Goal: Transaction & Acquisition: Purchase product/service

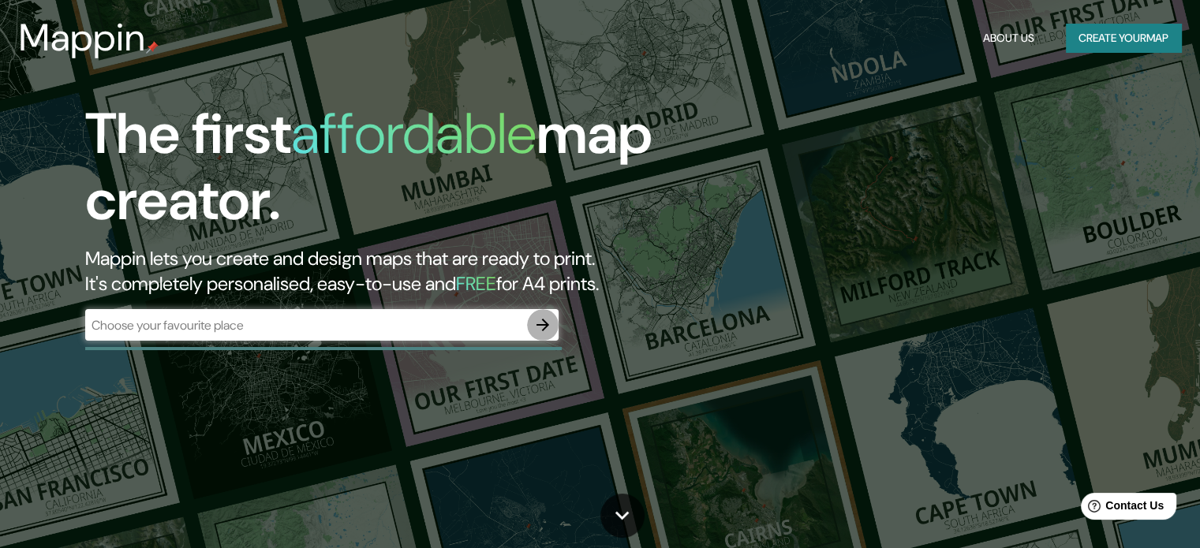
click at [529, 324] on button "button" at bounding box center [543, 325] width 32 height 32
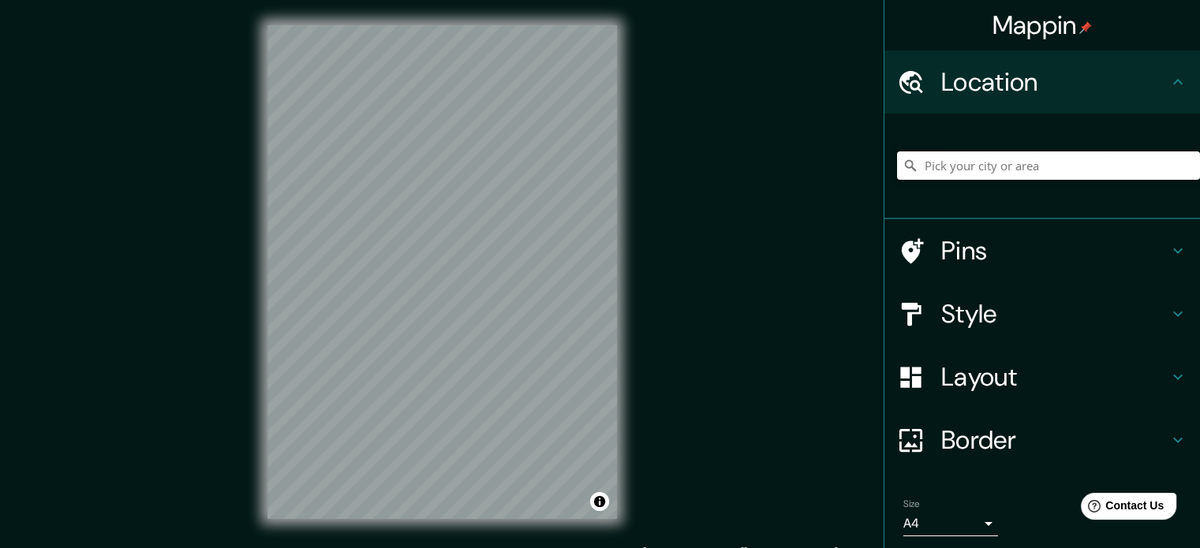
click at [1008, 170] on input "Pick your city or area" at bounding box center [1048, 165] width 303 height 28
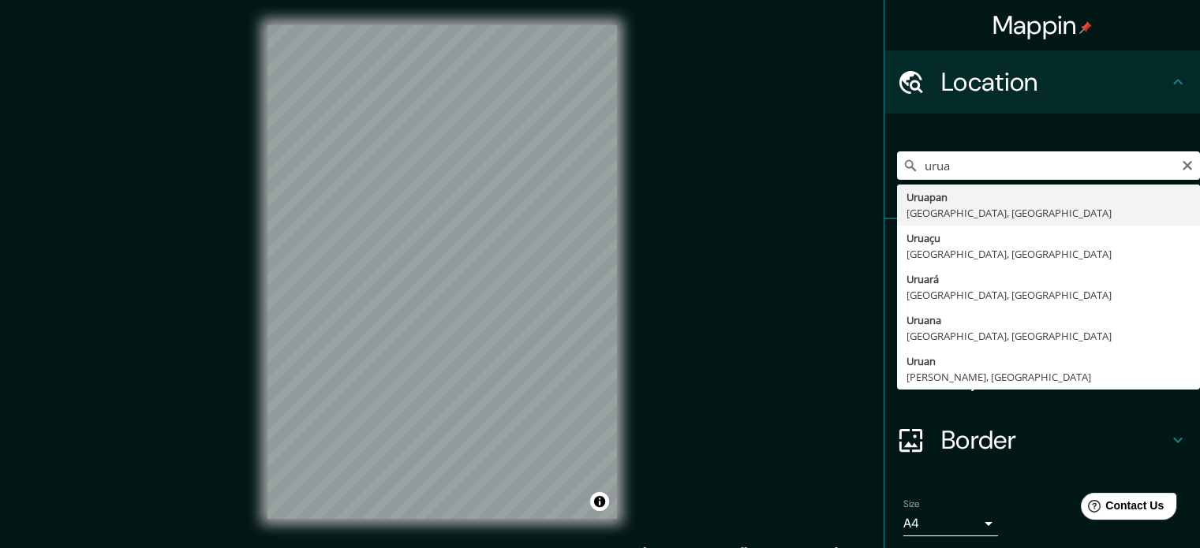
type input "Uruapan, Michoacán, México"
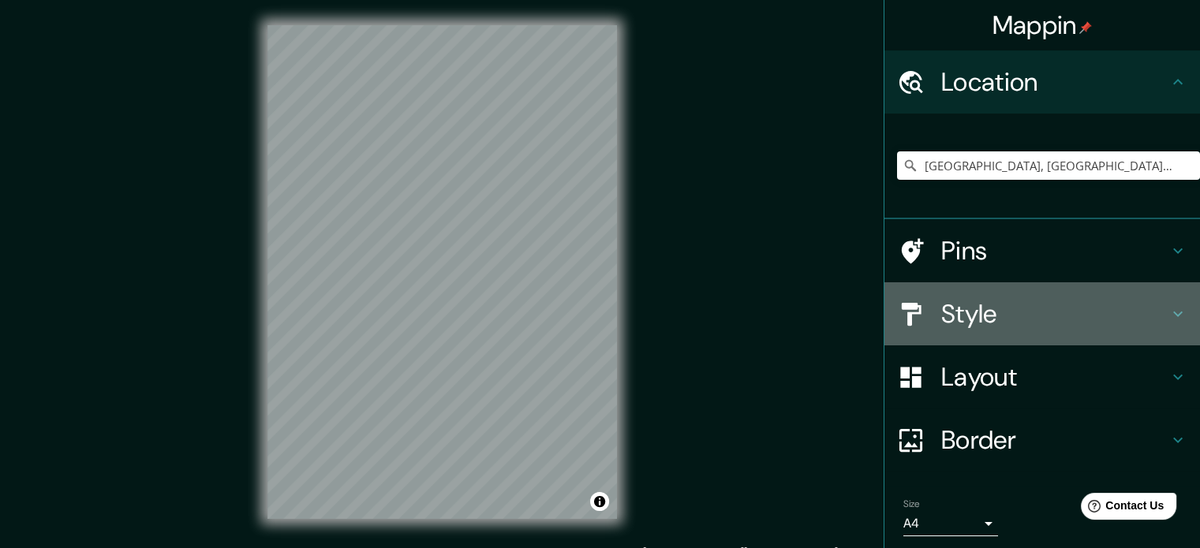
click at [945, 323] on h4 "Style" at bounding box center [1054, 314] width 227 height 32
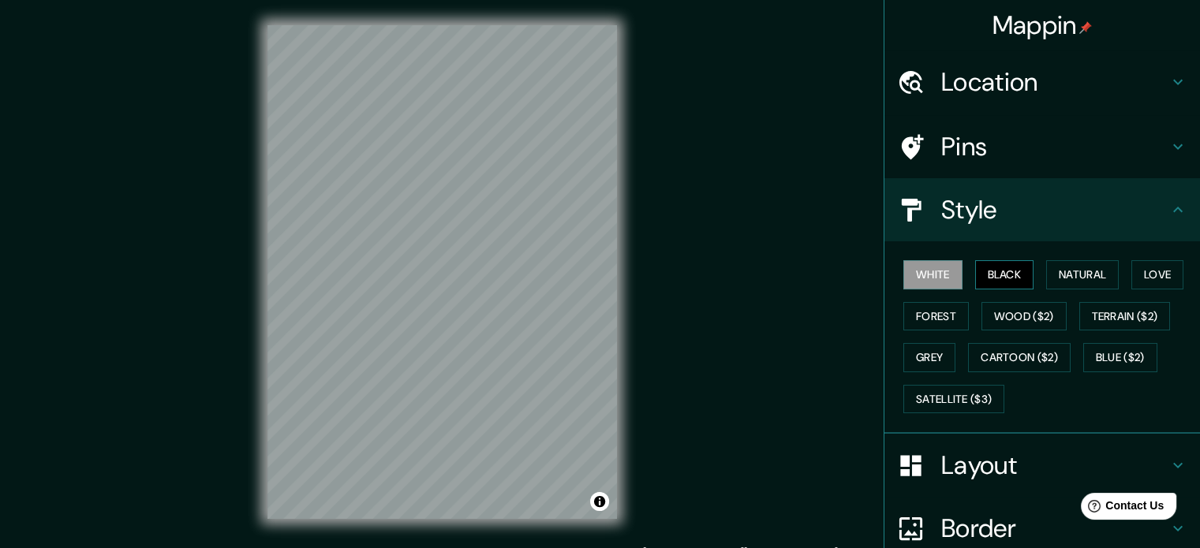
click at [992, 267] on button "Black" at bounding box center [1004, 274] width 59 height 29
click at [1014, 312] on button "Wood ($2)" at bounding box center [1023, 316] width 85 height 29
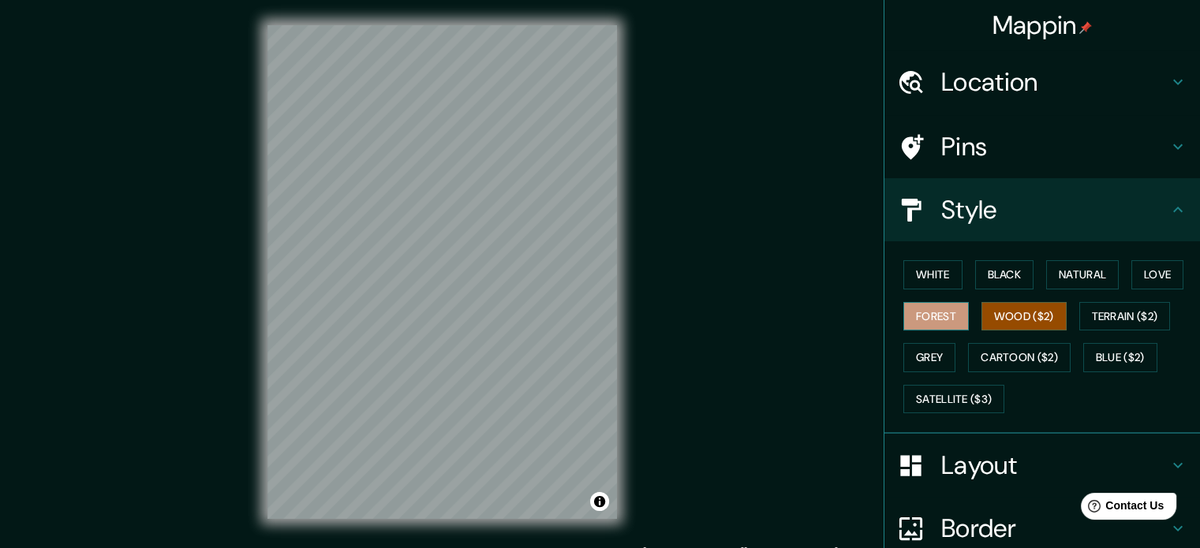
click at [942, 312] on button "Forest" at bounding box center [935, 316] width 65 height 29
click at [1019, 314] on button "Wood ($2)" at bounding box center [1023, 316] width 85 height 29
click at [1108, 312] on button "Terrain ($2)" at bounding box center [1125, 316] width 92 height 29
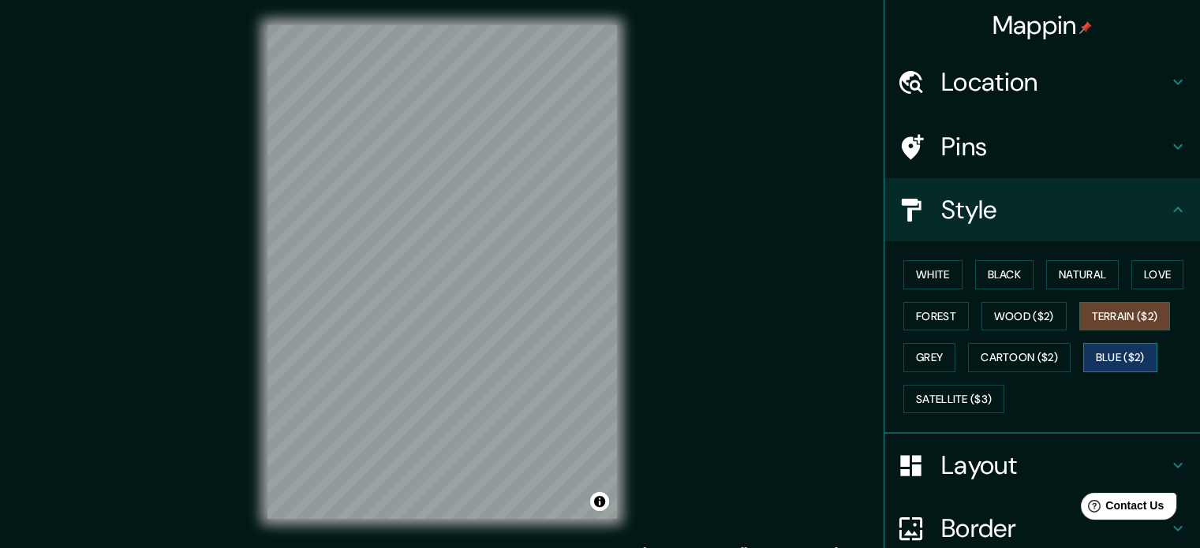
click at [1106, 349] on button "Blue ($2)" at bounding box center [1120, 357] width 74 height 29
click at [1027, 355] on button "Cartoon ($2)" at bounding box center [1019, 357] width 103 height 29
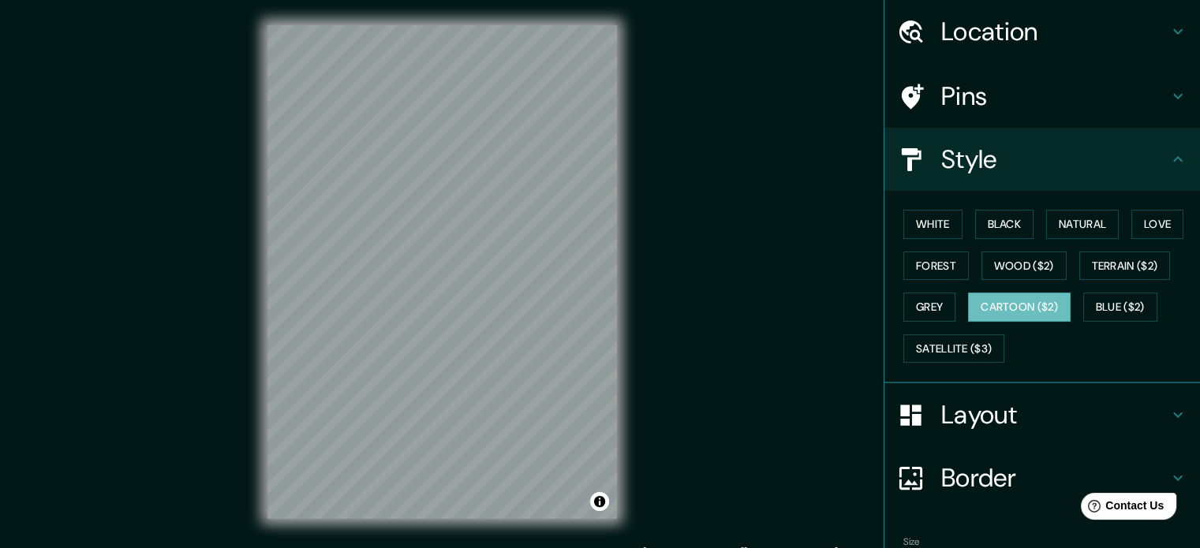
scroll to position [79, 0]
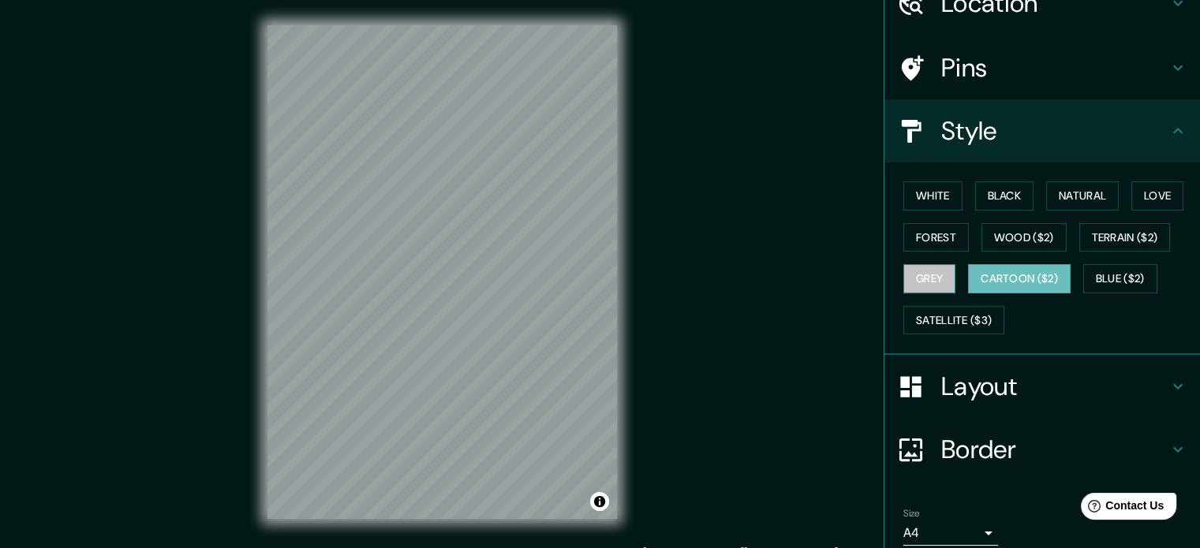
click at [913, 276] on button "Grey" at bounding box center [929, 278] width 52 height 29
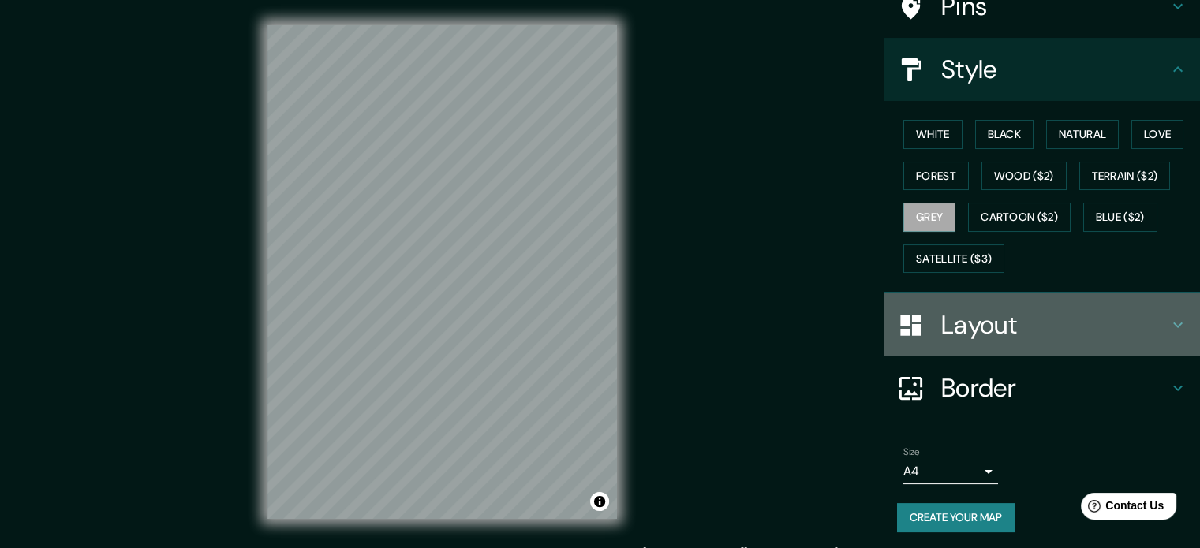
click at [1010, 323] on h4 "Layout" at bounding box center [1054, 325] width 227 height 32
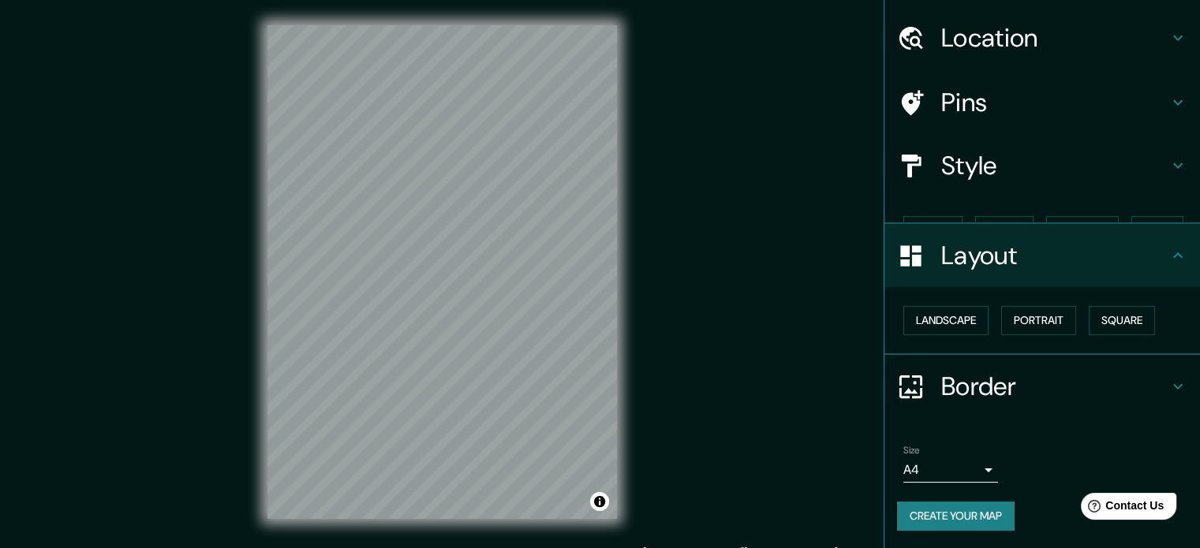
scroll to position [17, 0]
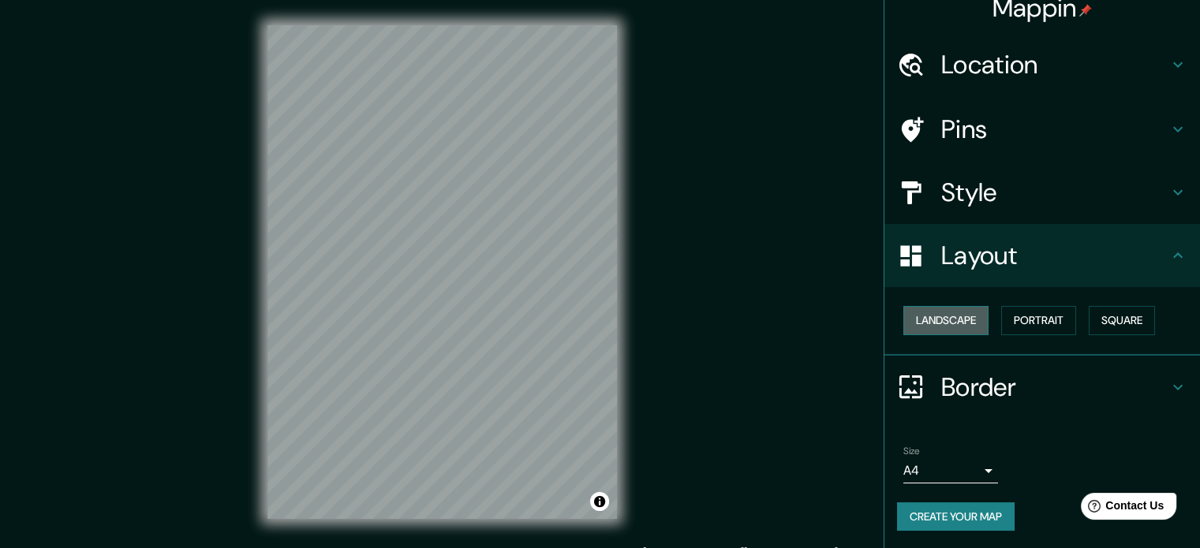
click at [962, 317] on button "Landscape" at bounding box center [945, 320] width 85 height 29
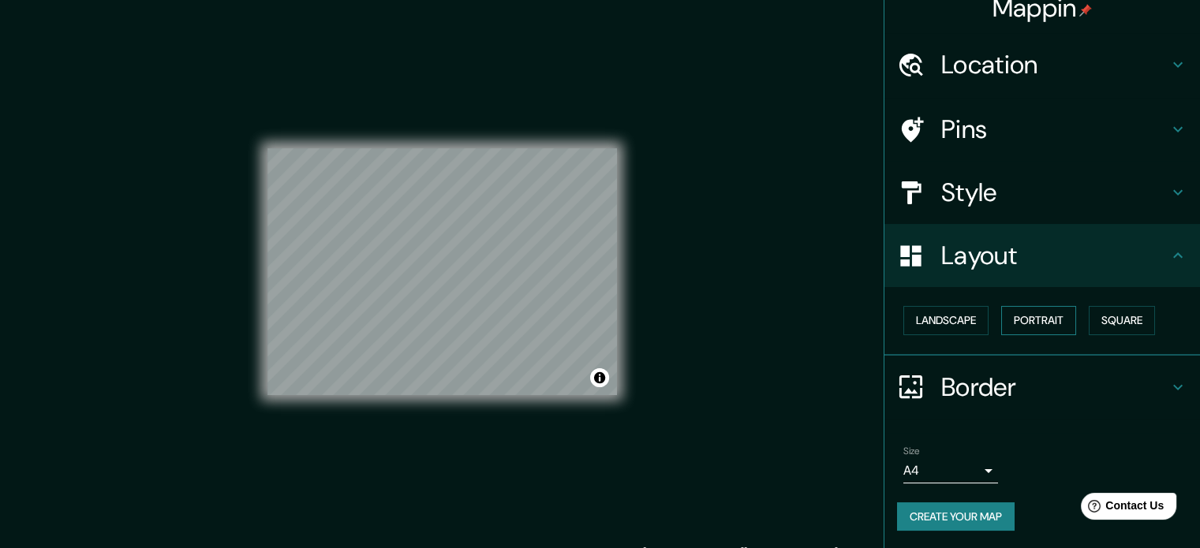
click at [1041, 316] on button "Portrait" at bounding box center [1038, 320] width 75 height 29
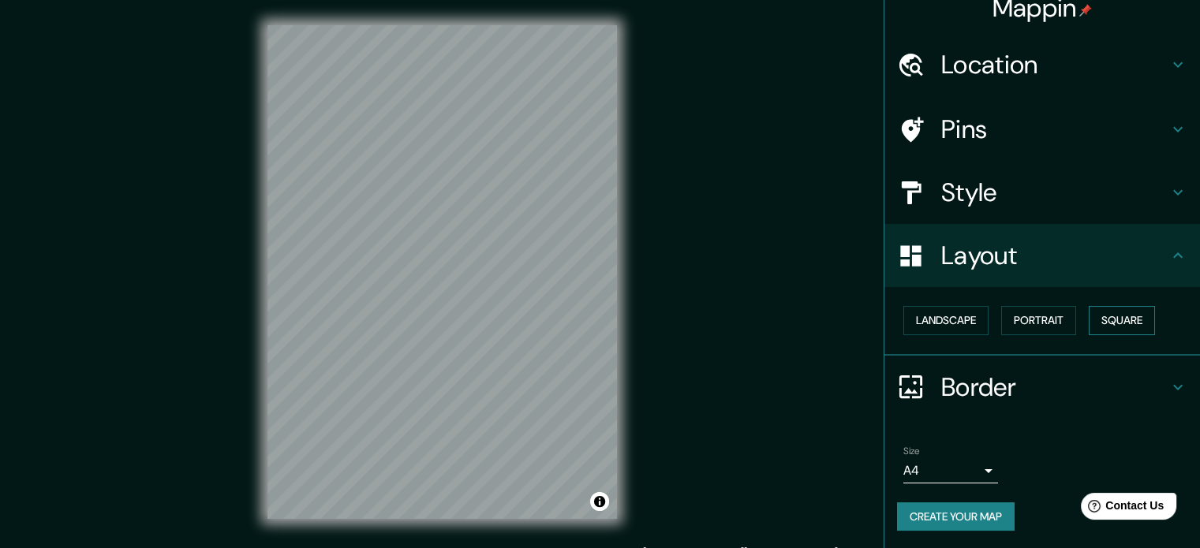
click at [1111, 318] on button "Square" at bounding box center [1122, 320] width 66 height 29
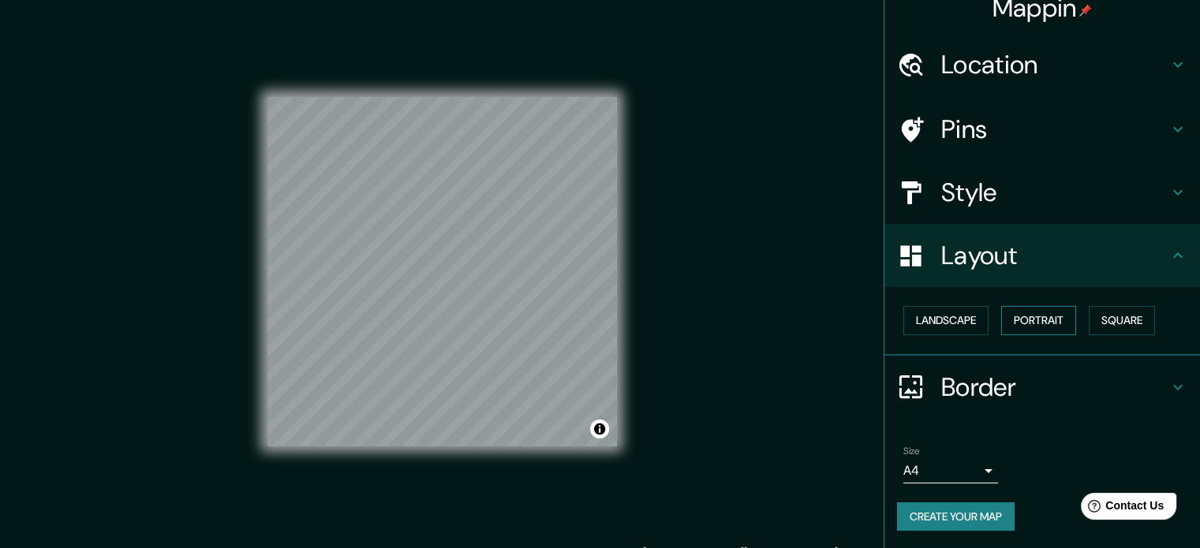
click at [1035, 318] on button "Portrait" at bounding box center [1038, 320] width 75 height 29
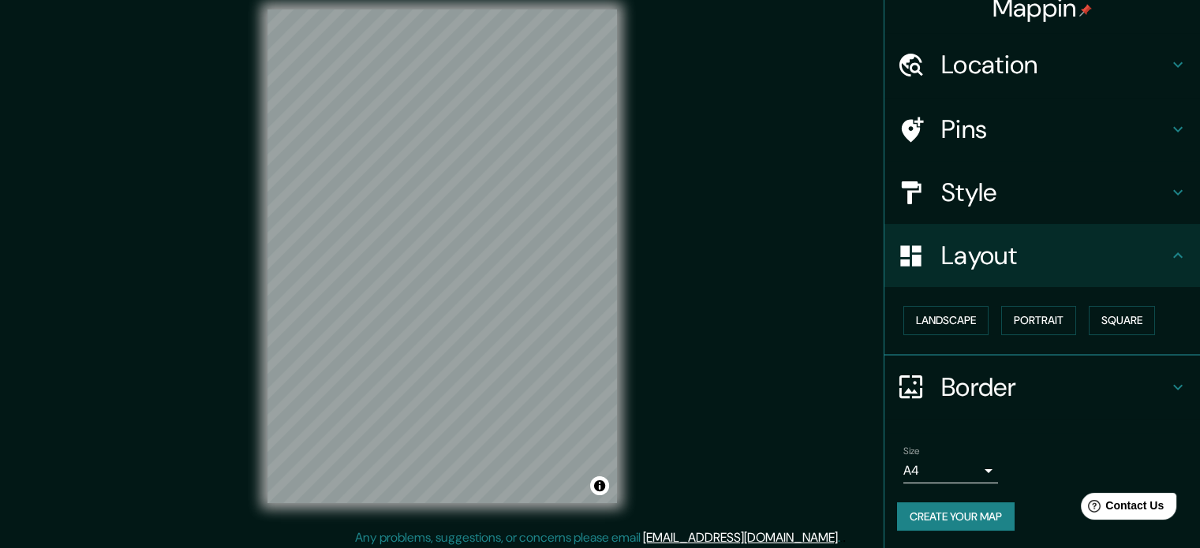
scroll to position [21, 0]
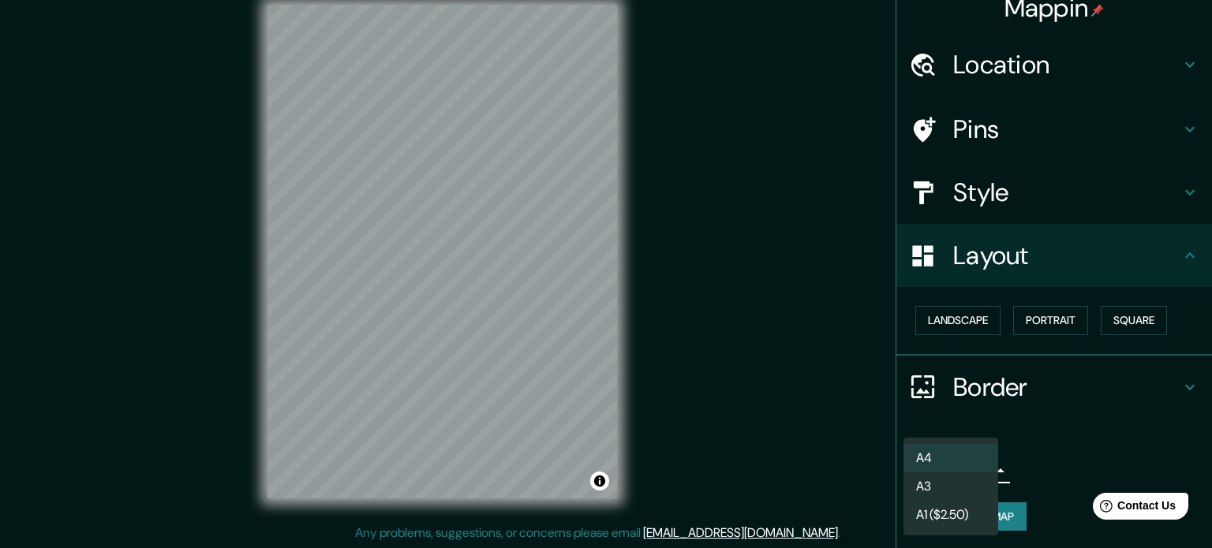
click at [977, 466] on body "Mappin Location Uruapan, Michoacán, México Pins Style Layout Landscape Portrait…" at bounding box center [606, 253] width 1212 height 548
click at [977, 494] on li "A3" at bounding box center [950, 487] width 95 height 28
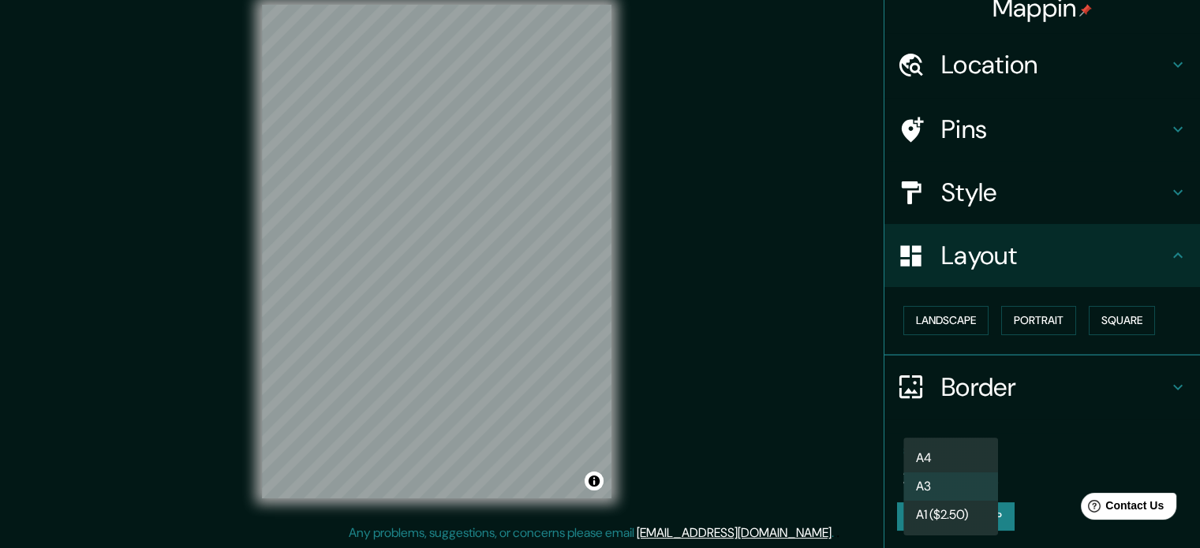
click at [974, 472] on body "Mappin Location Uruapan, Michoacán, México Pins Style Layout Landscape Portrait…" at bounding box center [600, 253] width 1200 height 548
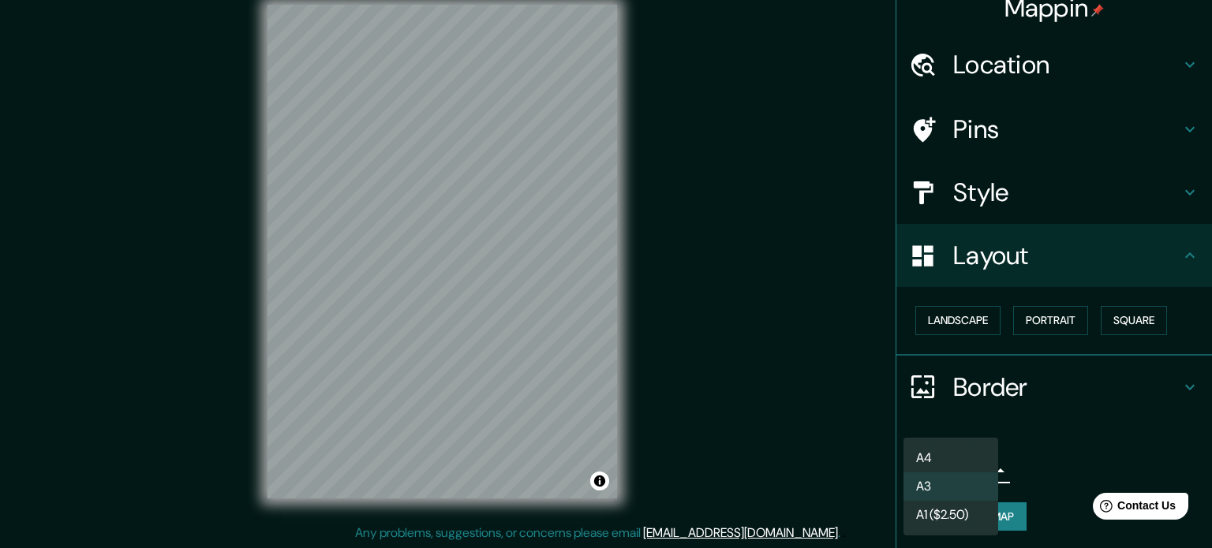
click at [974, 514] on li "A1 ($2.50)" at bounding box center [950, 515] width 95 height 28
click at [963, 464] on body "Mappin Location Uruapan, Michoacán, México Pins Style Layout Landscape Portrait…" at bounding box center [606, 253] width 1212 height 548
click at [963, 451] on li "A4" at bounding box center [950, 458] width 95 height 28
type input "single"
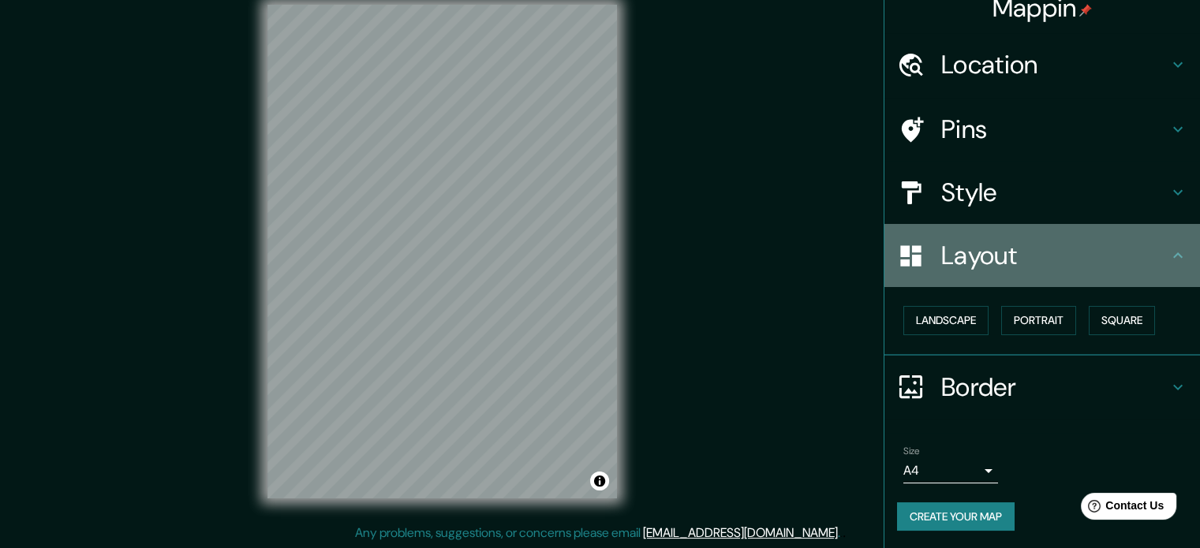
click at [1016, 270] on h4 "Layout" at bounding box center [1054, 256] width 227 height 32
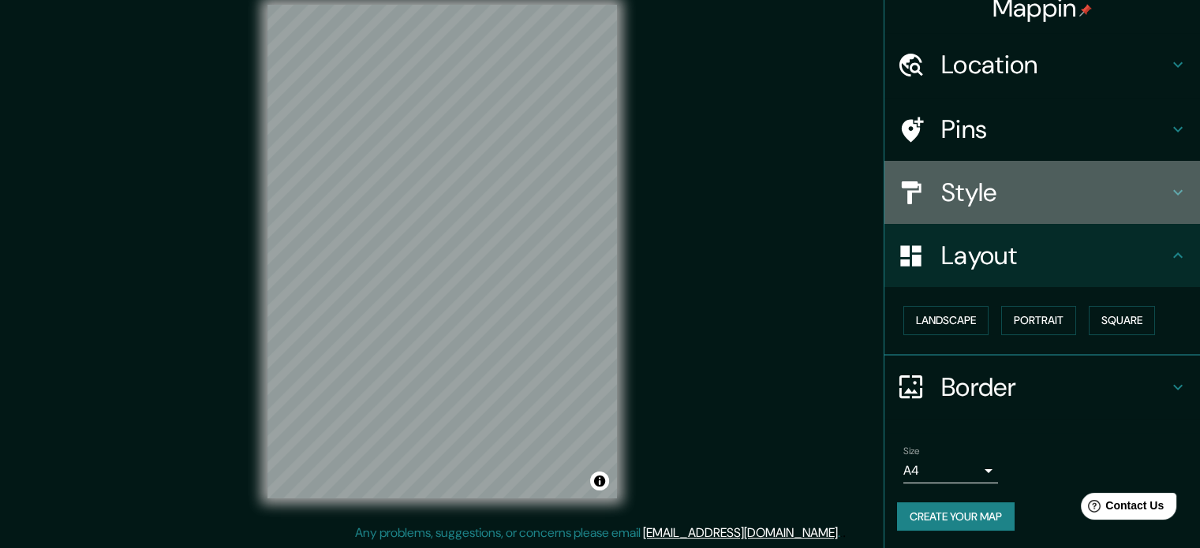
click at [981, 178] on h4 "Style" at bounding box center [1054, 193] width 227 height 32
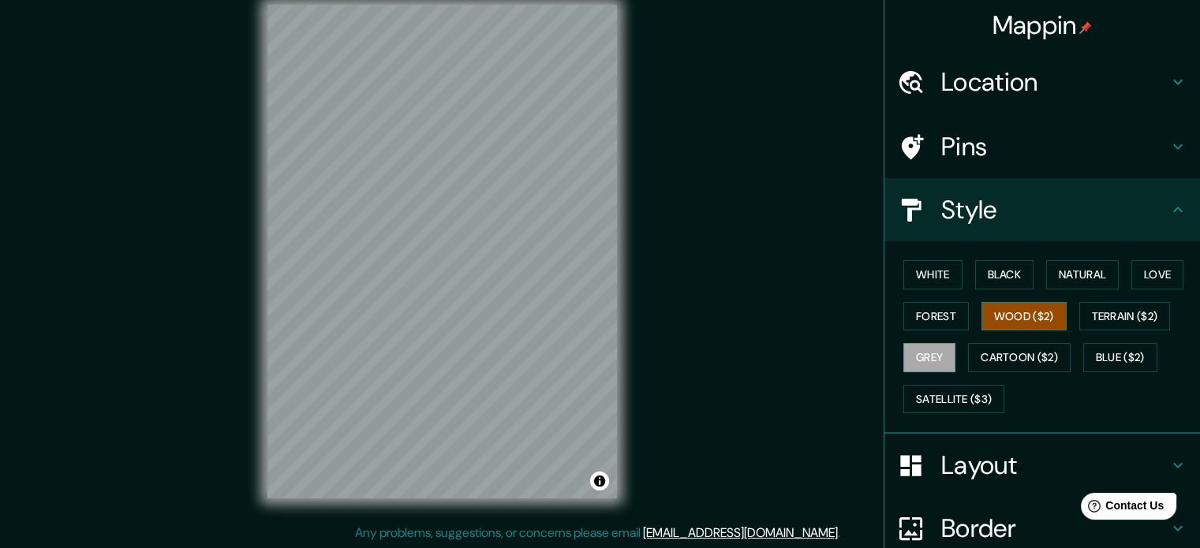
scroll to position [0, 0]
click at [1022, 316] on button "Wood ($2)" at bounding box center [1023, 316] width 85 height 29
click at [1109, 314] on button "Terrain ($2)" at bounding box center [1125, 316] width 92 height 29
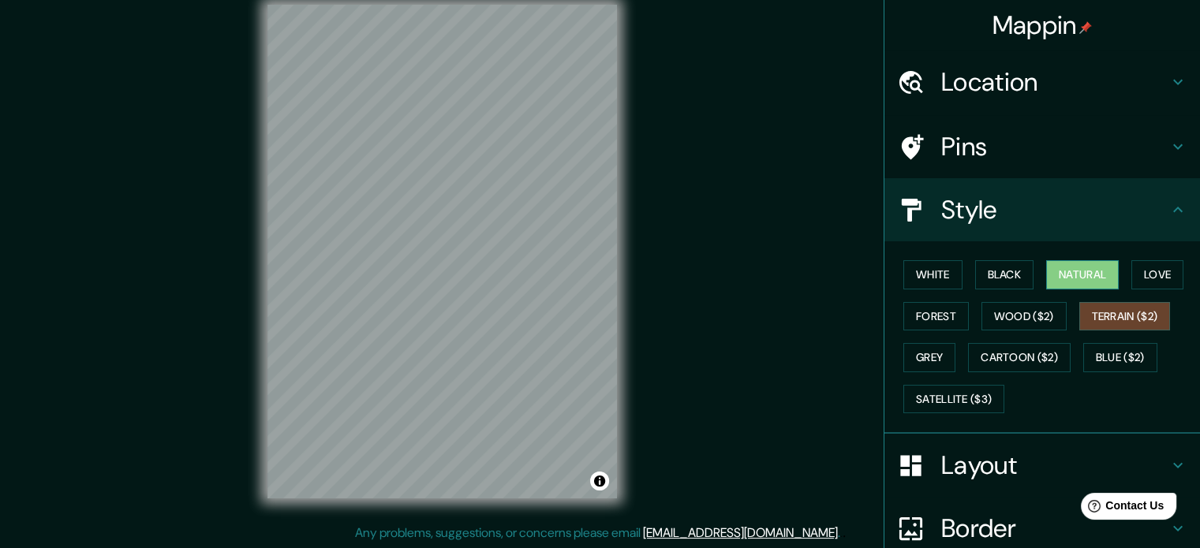
click at [1070, 279] on button "Natural" at bounding box center [1082, 274] width 73 height 29
click at [1008, 274] on button "Black" at bounding box center [1004, 274] width 59 height 29
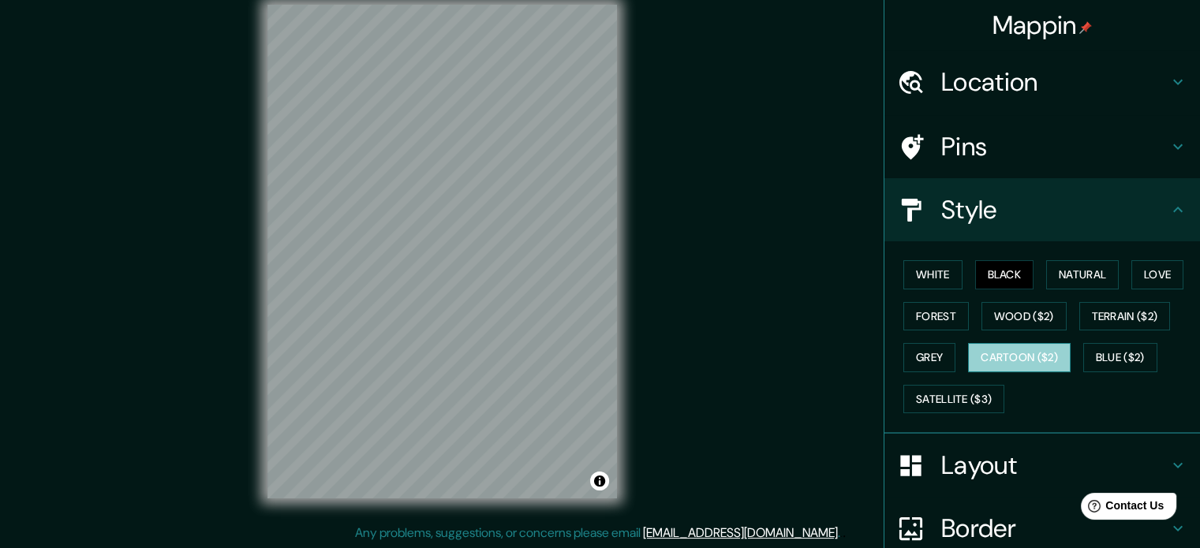
click at [1022, 357] on button "Cartoon ($2)" at bounding box center [1019, 357] width 103 height 29
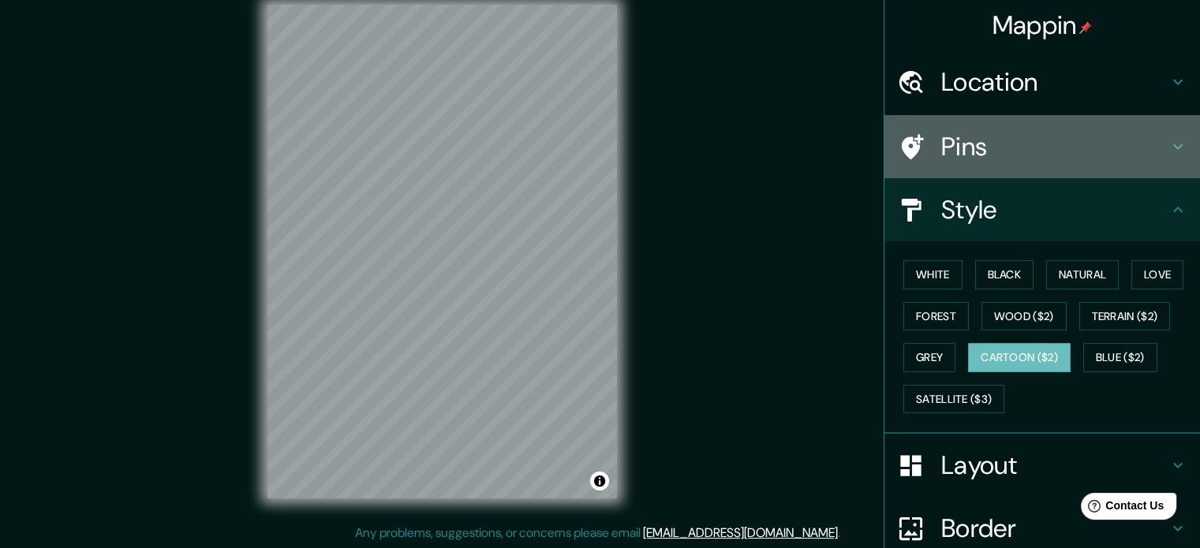
click at [969, 154] on h4 "Pins" at bounding box center [1054, 147] width 227 height 32
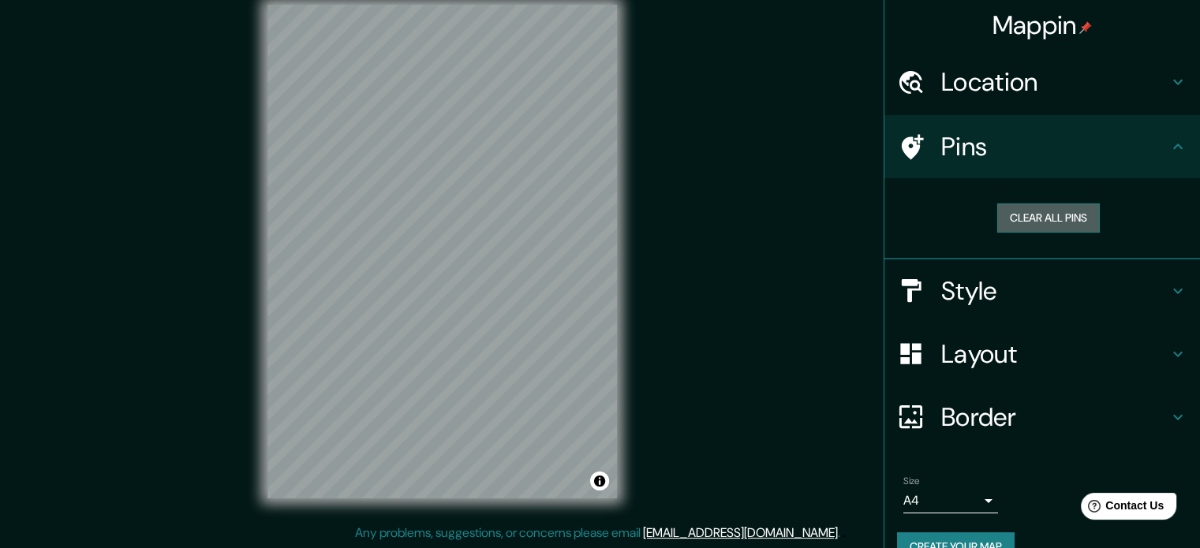
click at [1025, 217] on button "Clear all pins" at bounding box center [1048, 218] width 103 height 29
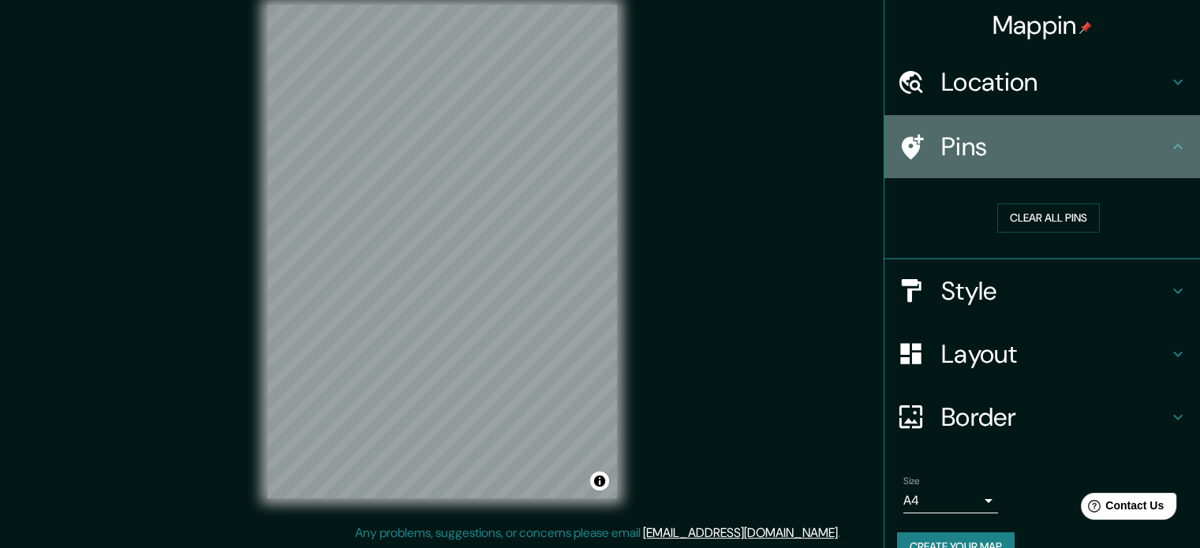
click at [903, 140] on icon at bounding box center [911, 147] width 28 height 28
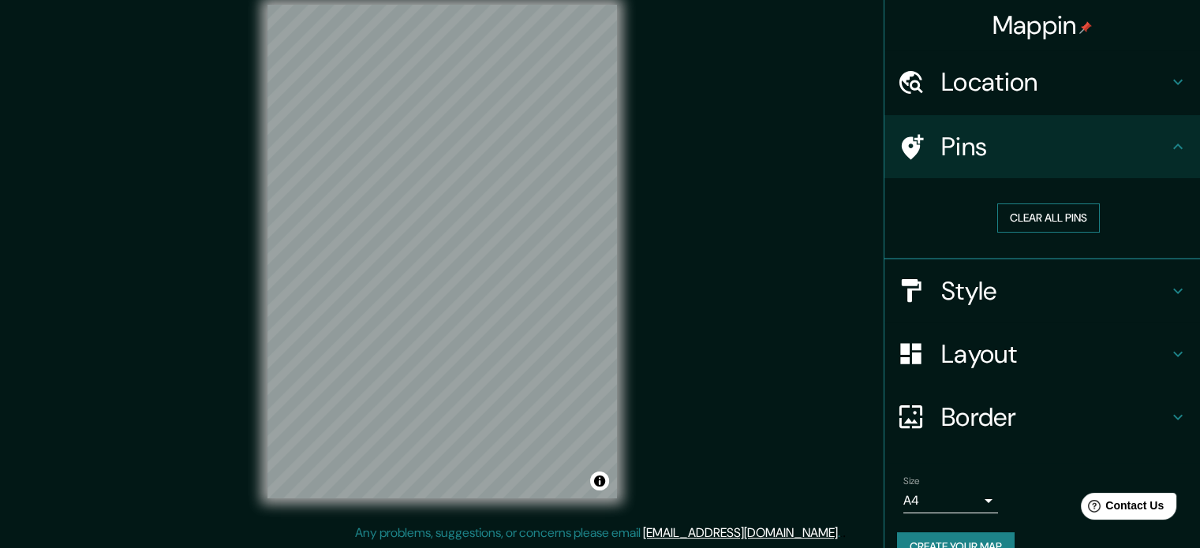
click at [1029, 209] on button "Clear all pins" at bounding box center [1048, 218] width 103 height 29
click at [1031, 218] on button "Clear all pins" at bounding box center [1048, 218] width 103 height 29
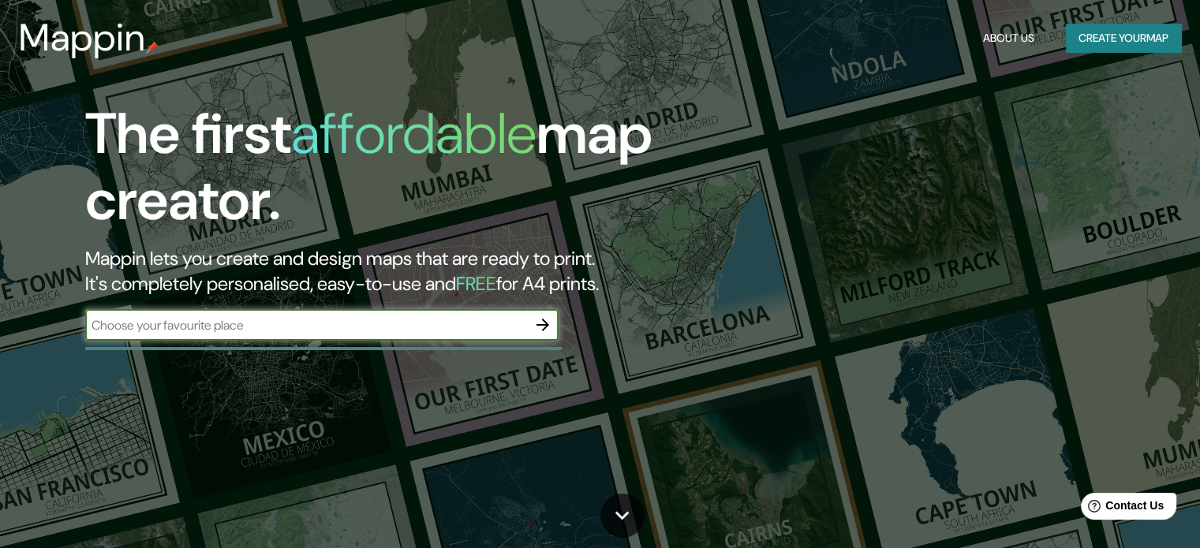
click at [441, 320] on input "text" at bounding box center [306, 325] width 442 height 18
type input "uruapan"
click at [547, 327] on icon "button" at bounding box center [542, 325] width 19 height 19
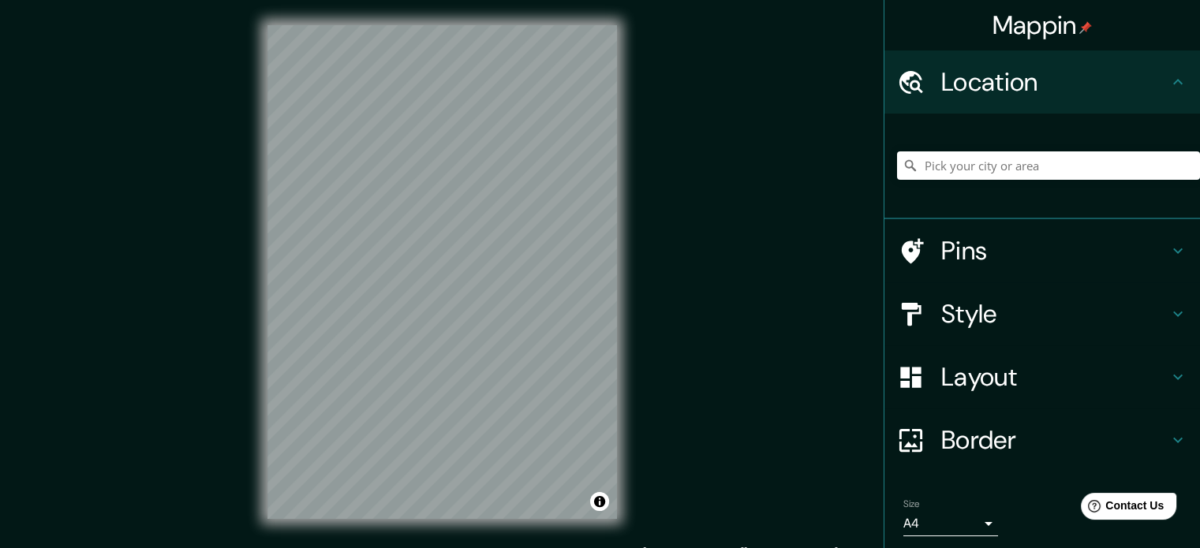
click at [947, 291] on div "Style" at bounding box center [1042, 313] width 316 height 63
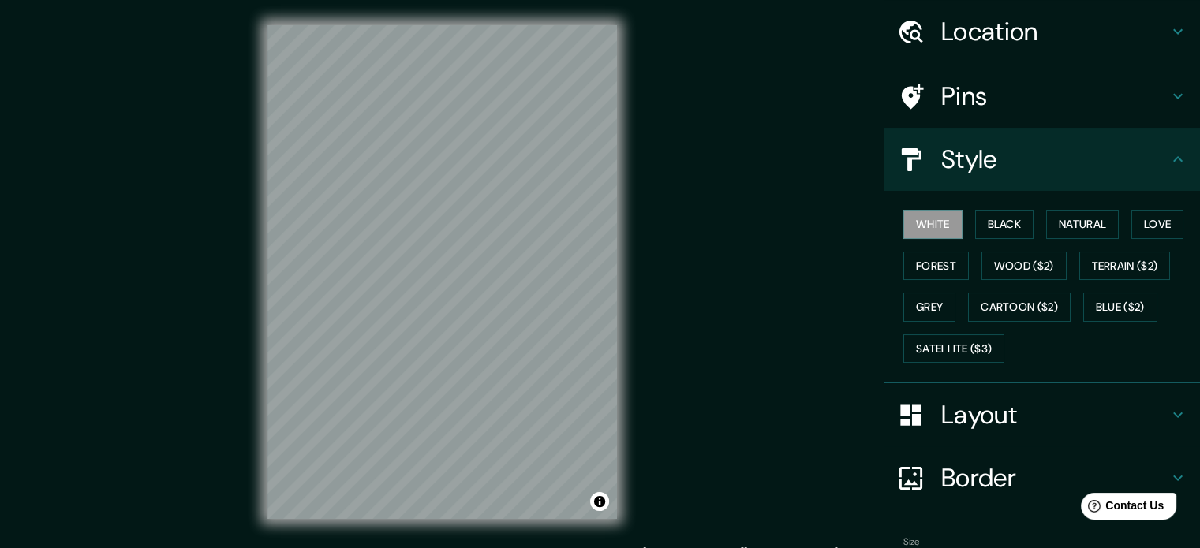
scroll to position [79, 0]
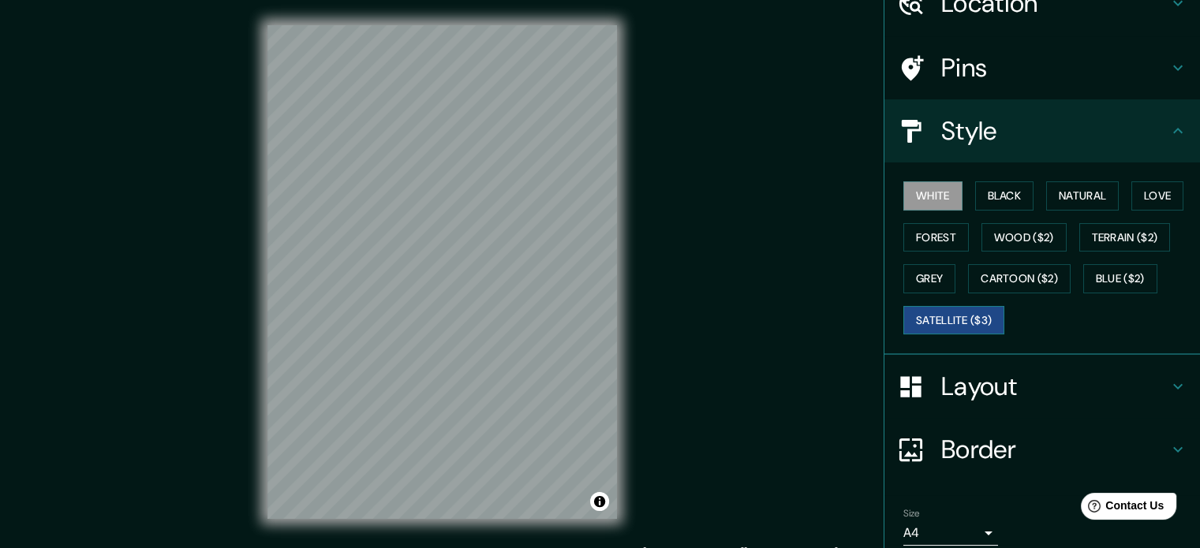
click at [962, 326] on button "Satellite ($3)" at bounding box center [953, 320] width 101 height 29
click at [934, 281] on button "Grey" at bounding box center [929, 278] width 52 height 29
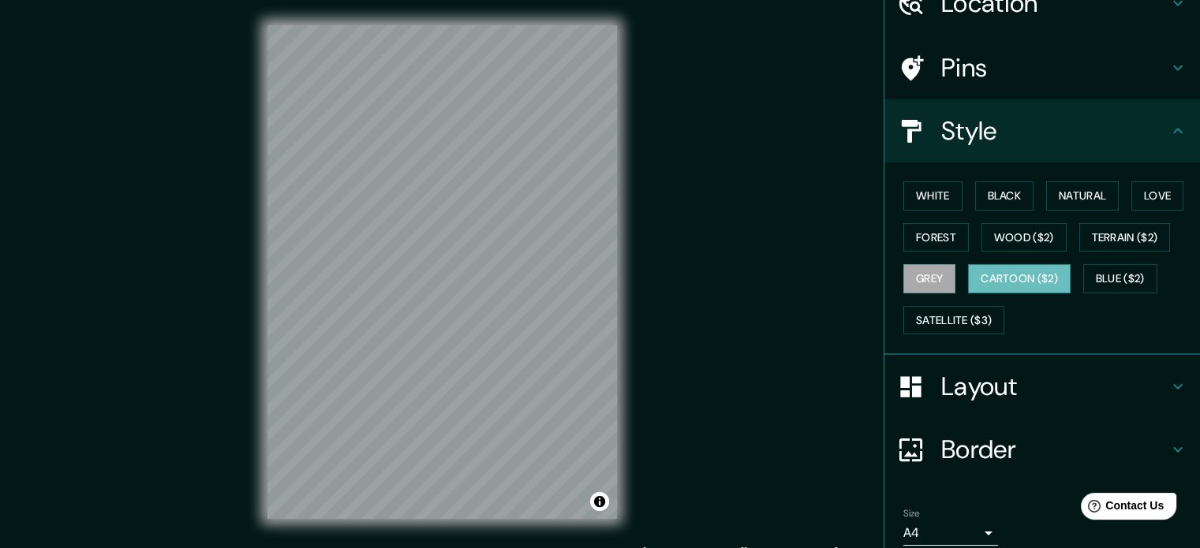
click at [988, 274] on button "Cartoon ($2)" at bounding box center [1019, 278] width 103 height 29
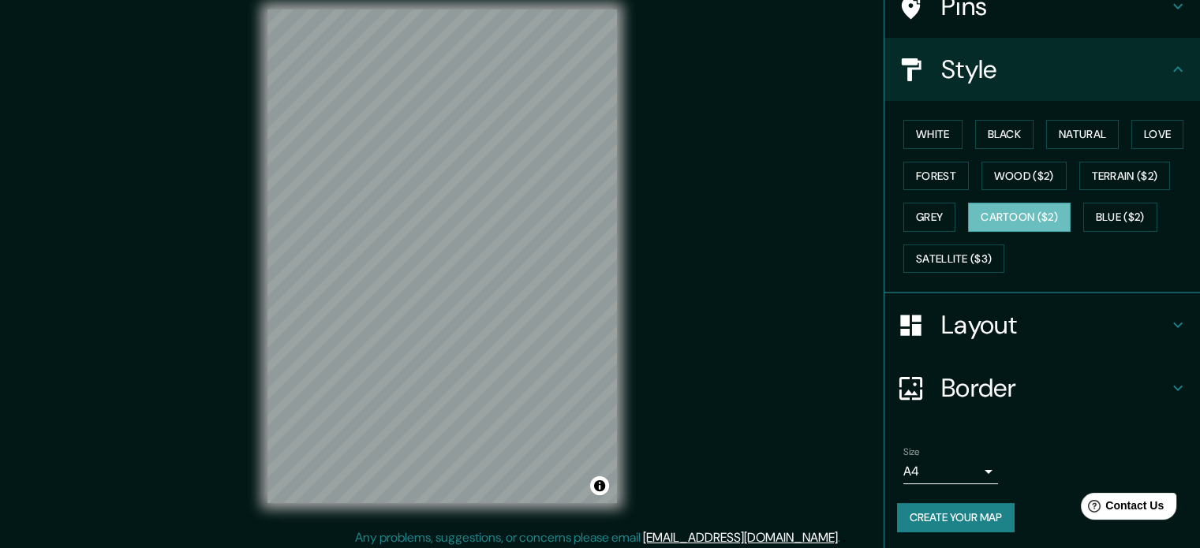
scroll to position [21, 0]
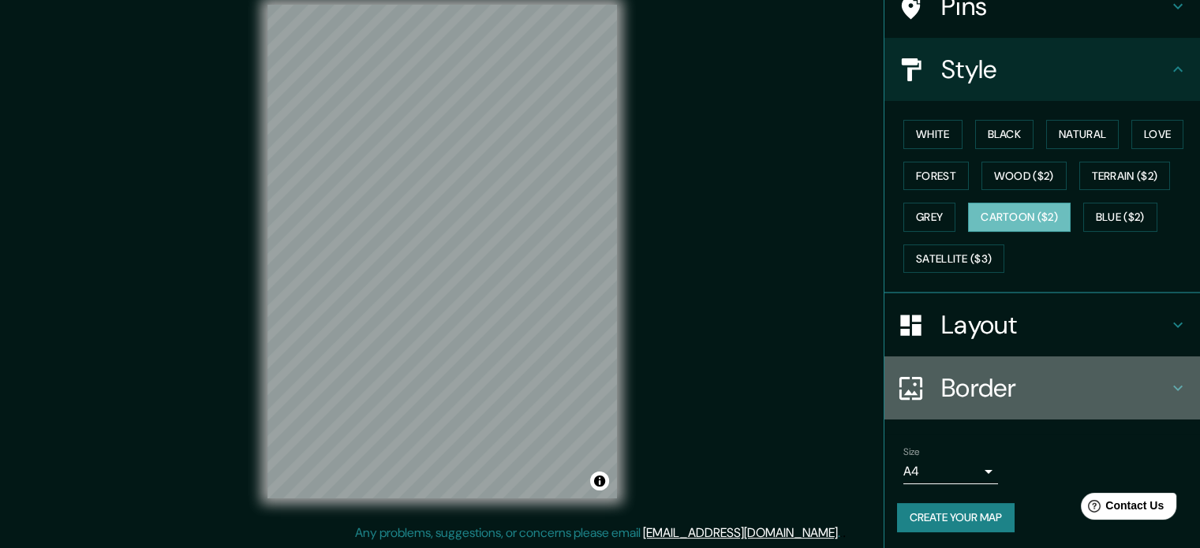
click at [991, 383] on h4 "Border" at bounding box center [1054, 388] width 227 height 32
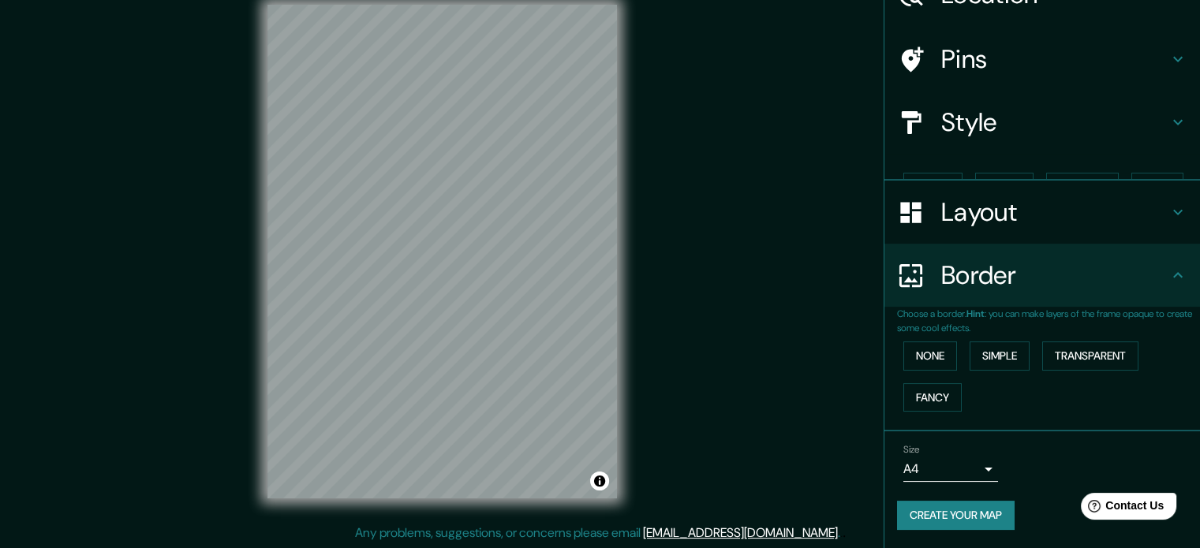
scroll to position [60, 0]
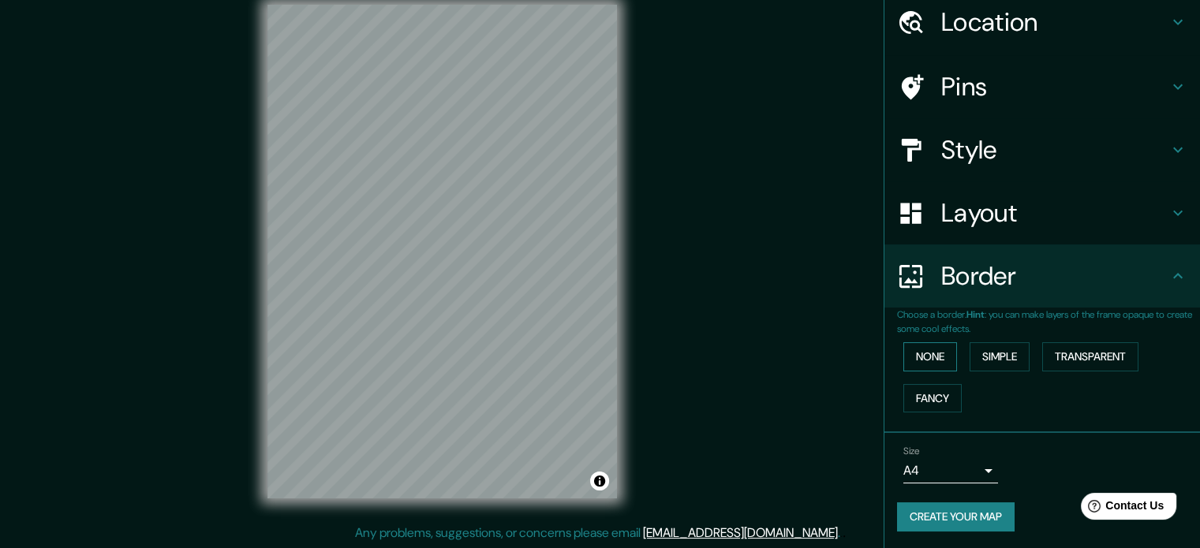
click at [937, 360] on button "None" at bounding box center [930, 356] width 54 height 29
click at [992, 350] on button "Simple" at bounding box center [999, 356] width 60 height 29
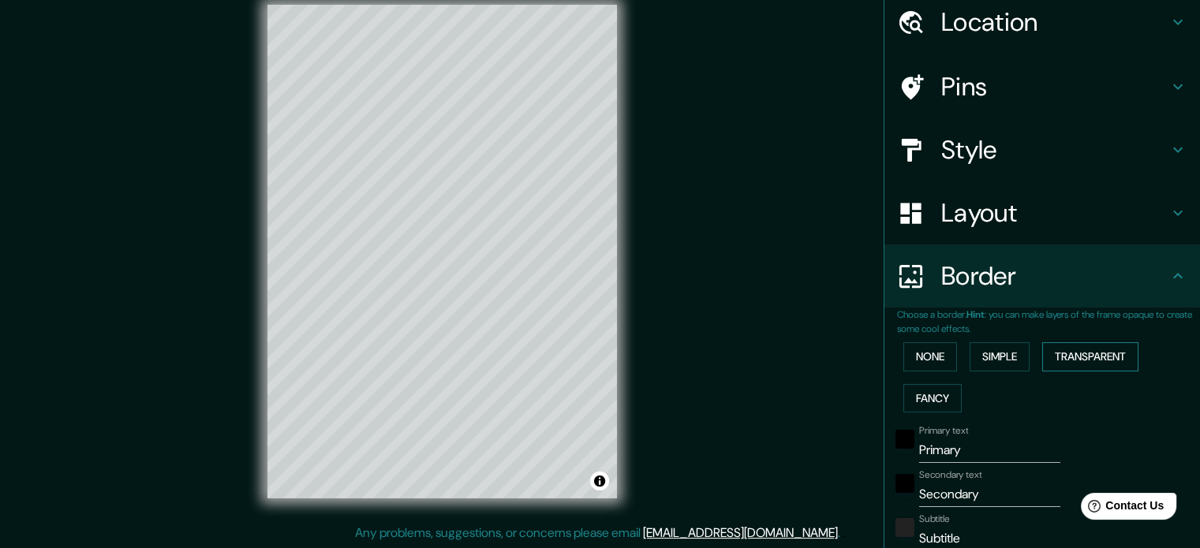
click at [1081, 357] on button "Transparent" at bounding box center [1090, 356] width 96 height 29
click at [946, 396] on button "Fancy" at bounding box center [932, 398] width 58 height 29
click at [933, 357] on button "None" at bounding box center [930, 356] width 54 height 29
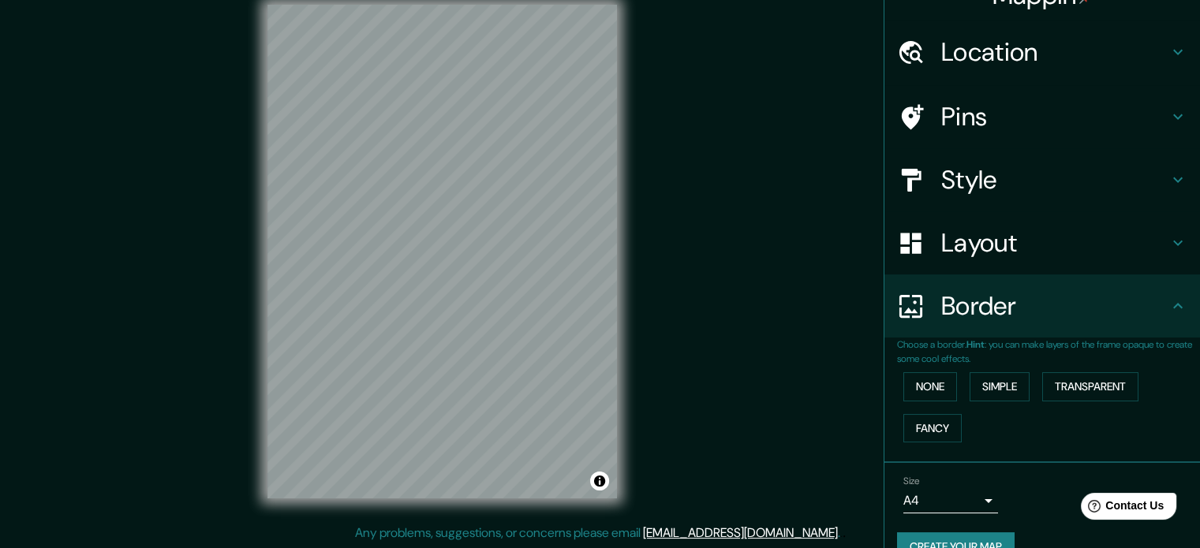
scroll to position [0, 0]
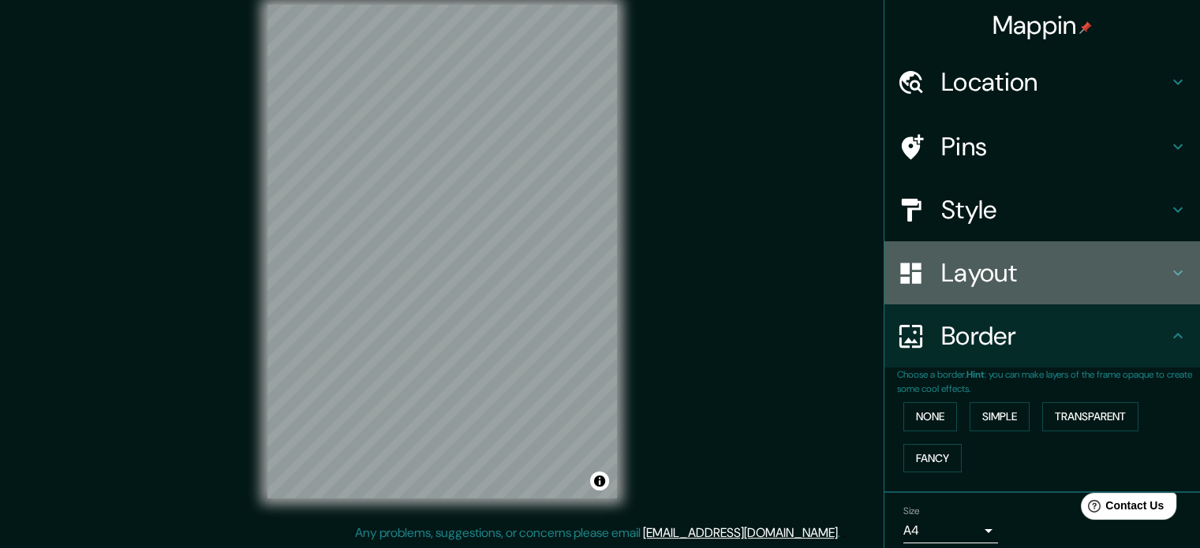
click at [1004, 273] on h4 "Layout" at bounding box center [1054, 273] width 227 height 32
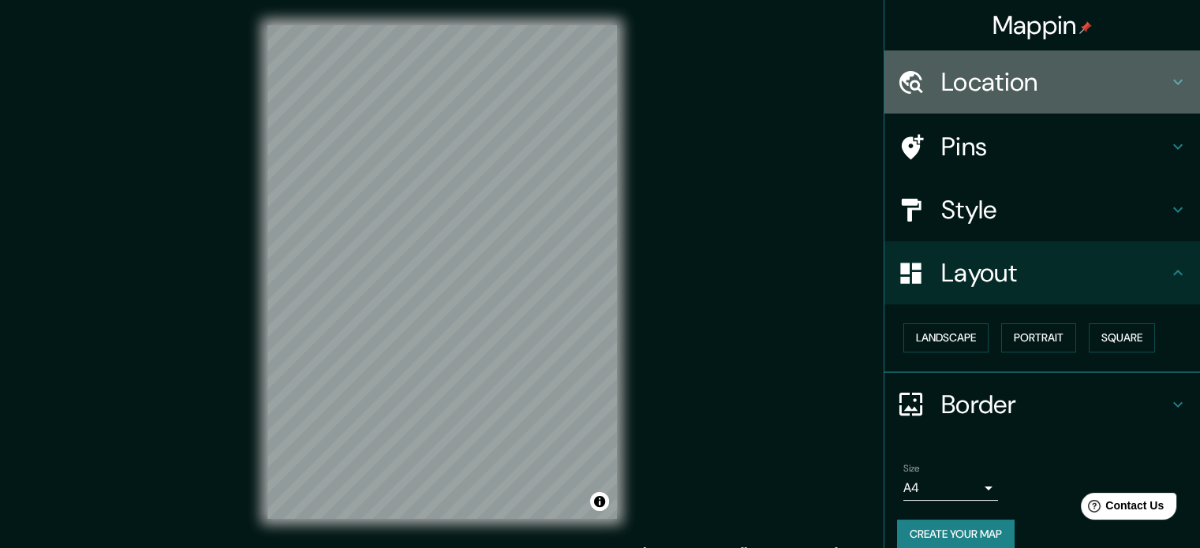
click at [925, 91] on div at bounding box center [919, 83] width 44 height 28
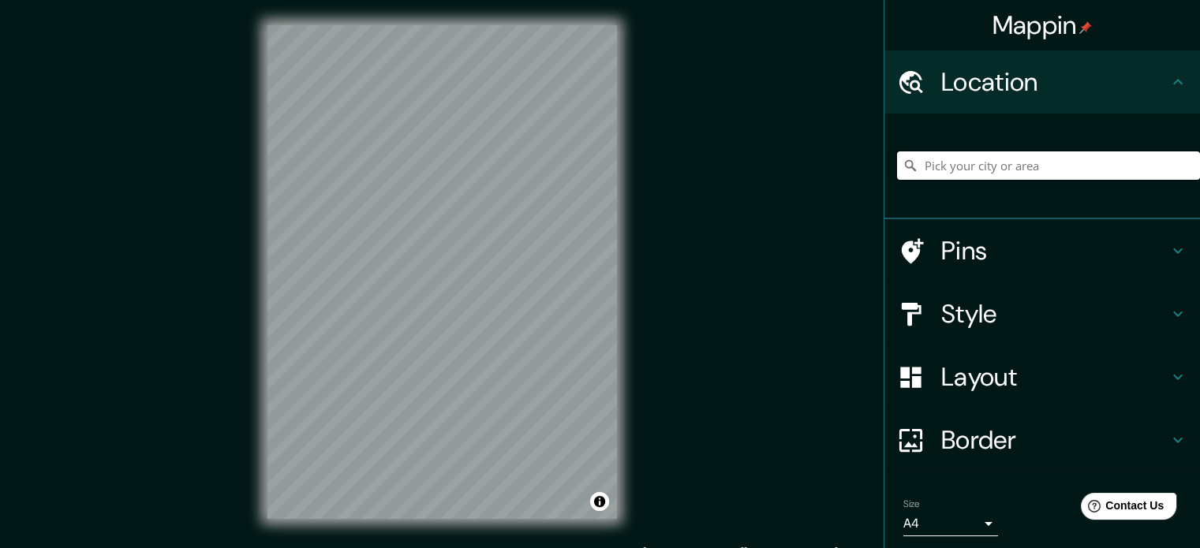
click at [948, 170] on input "Pick your city or area" at bounding box center [1048, 165] width 303 height 28
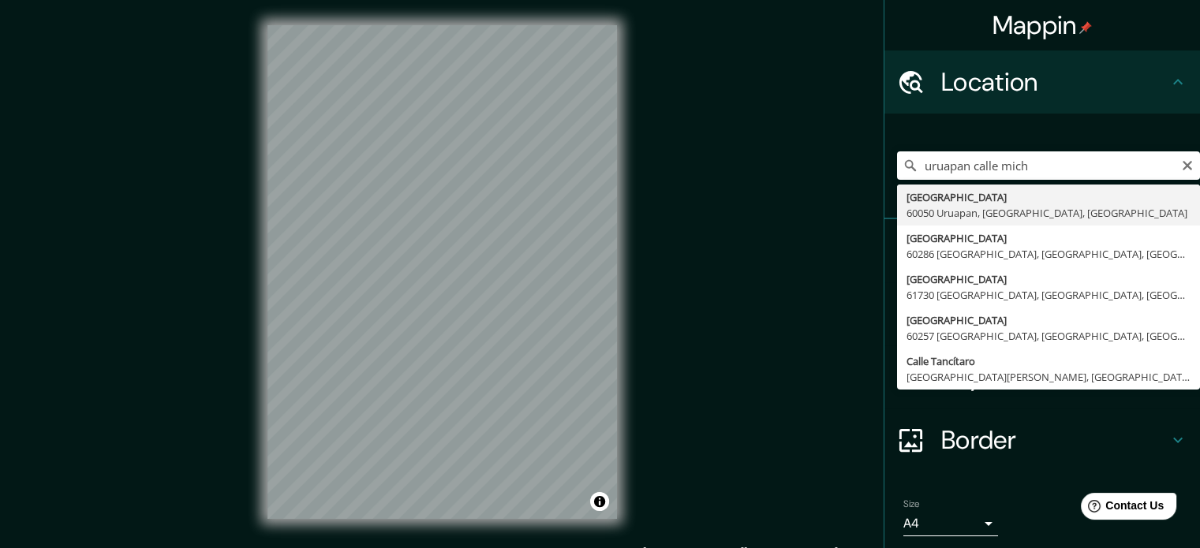
type input "[GEOGRAPHIC_DATA], [GEOGRAPHIC_DATA], [GEOGRAPHIC_DATA]"
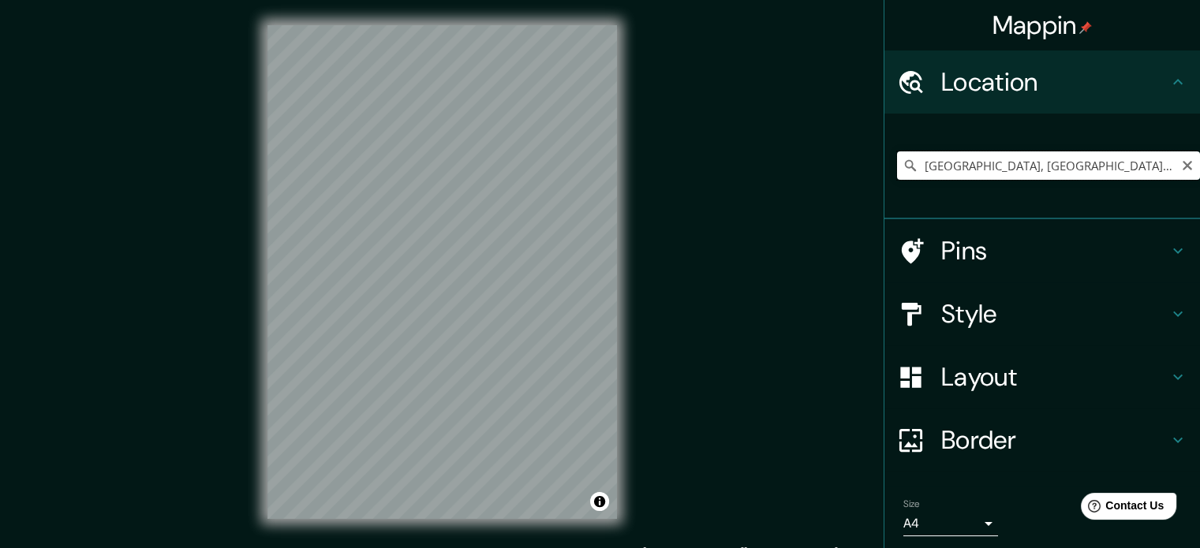
drag, startPoint x: 999, startPoint y: 167, endPoint x: 973, endPoint y: 167, distance: 26.8
click at [973, 167] on input "[GEOGRAPHIC_DATA], [GEOGRAPHIC_DATA], [GEOGRAPHIC_DATA]" at bounding box center [1048, 165] width 303 height 28
click at [1181, 170] on icon "Clear" at bounding box center [1187, 165] width 13 height 13
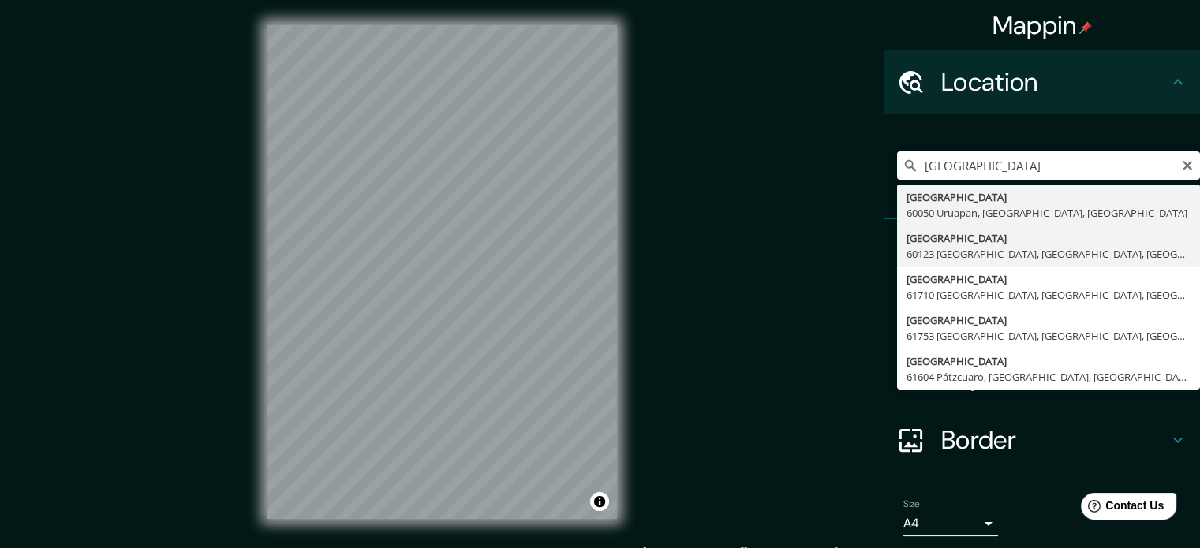
type input "[GEOGRAPHIC_DATA], [GEOGRAPHIC_DATA], [GEOGRAPHIC_DATA]"
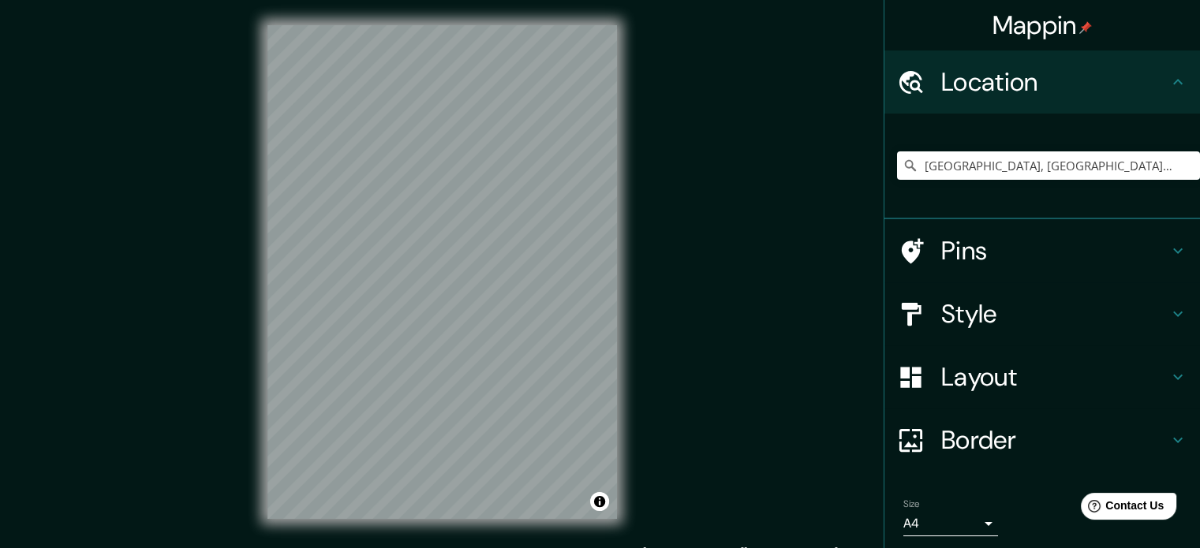
click at [814, 333] on div "Mappin Location [GEOGRAPHIC_DATA], [GEOGRAPHIC_DATA], [GEOGRAPHIC_DATA] Pins St…" at bounding box center [600, 285] width 1200 height 570
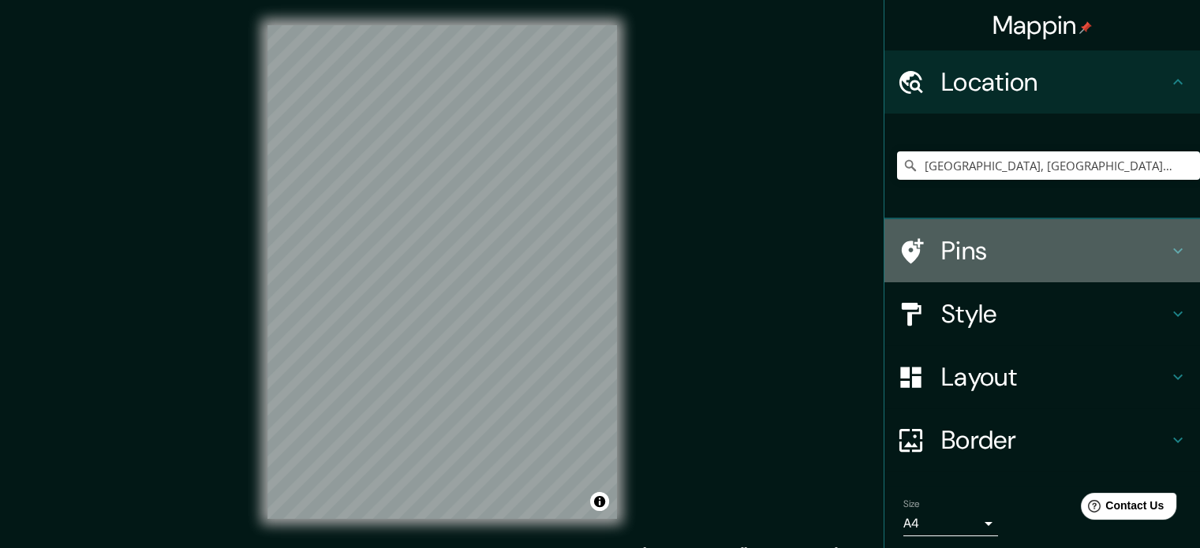
drag, startPoint x: 920, startPoint y: 243, endPoint x: 661, endPoint y: 237, distance: 258.8
click at [918, 243] on div at bounding box center [919, 251] width 44 height 28
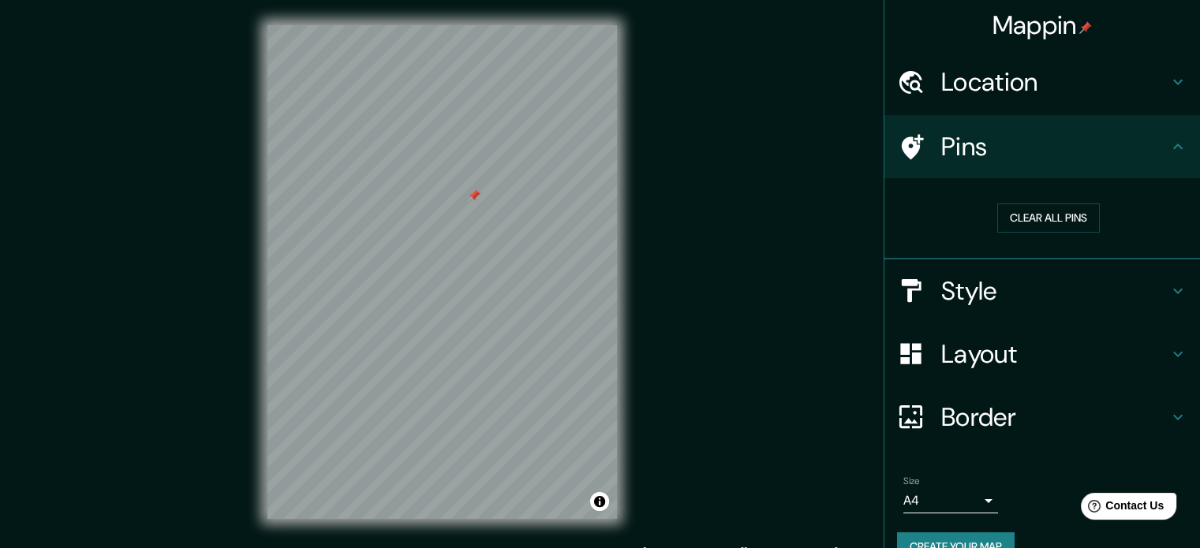
click at [941, 286] on h4 "Style" at bounding box center [1054, 291] width 227 height 32
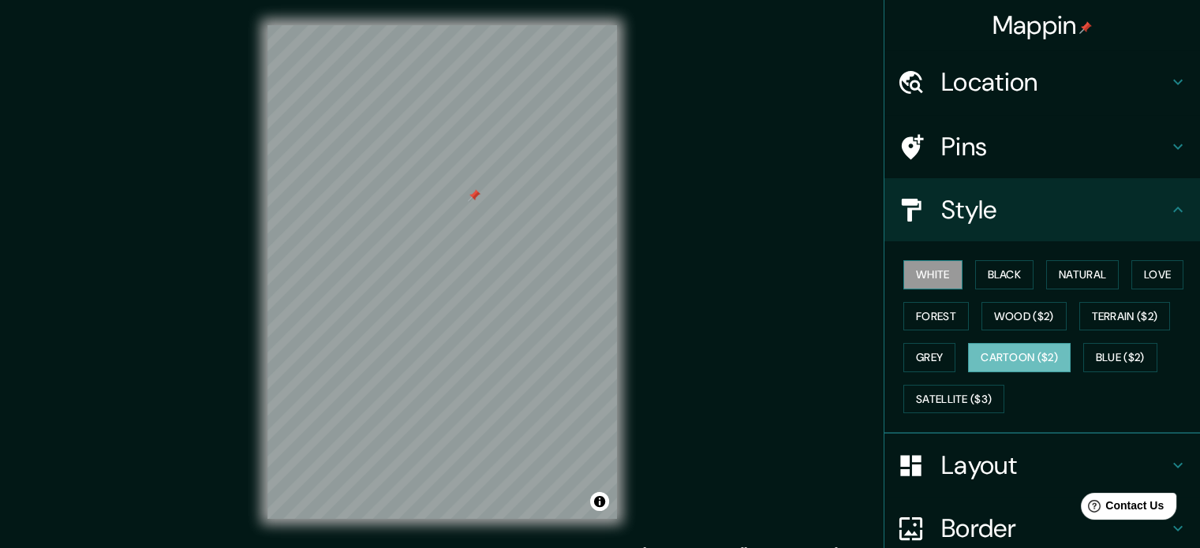
click at [936, 283] on button "White" at bounding box center [932, 274] width 59 height 29
click at [1006, 271] on button "Black" at bounding box center [1004, 274] width 59 height 29
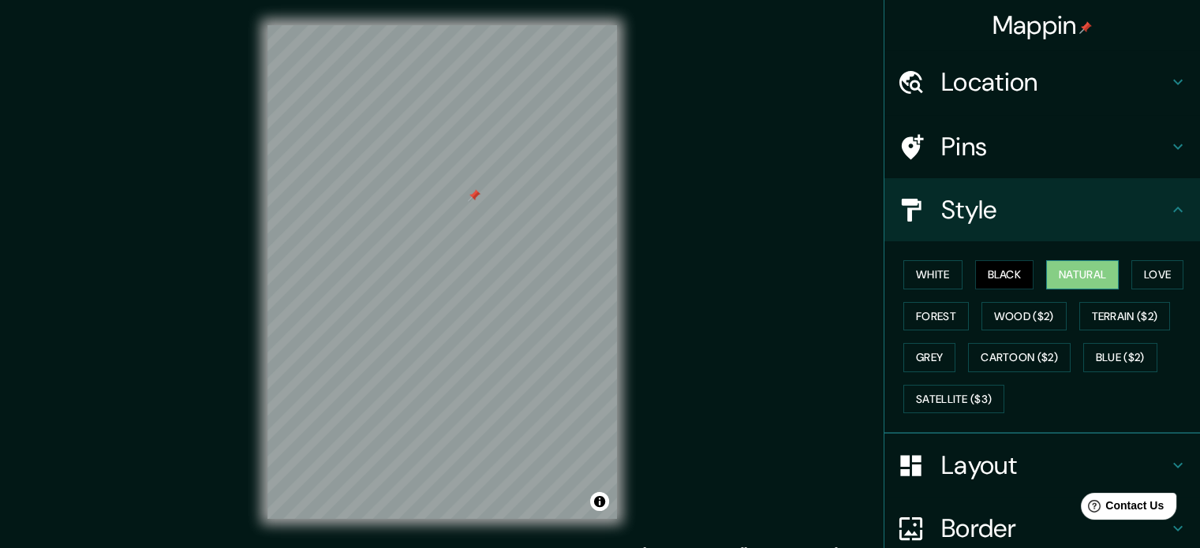
click at [1060, 276] on button "Natural" at bounding box center [1082, 274] width 73 height 29
click at [1131, 277] on button "Love" at bounding box center [1157, 274] width 52 height 29
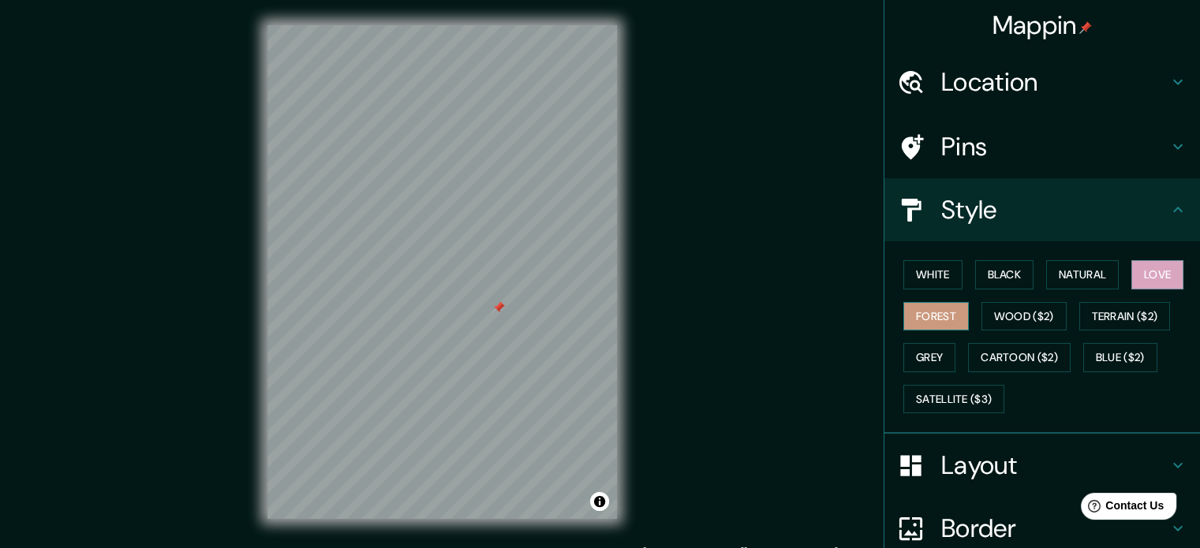
click at [941, 314] on button "Forest" at bounding box center [935, 316] width 65 height 29
click at [1018, 316] on button "Wood ($2)" at bounding box center [1023, 316] width 85 height 29
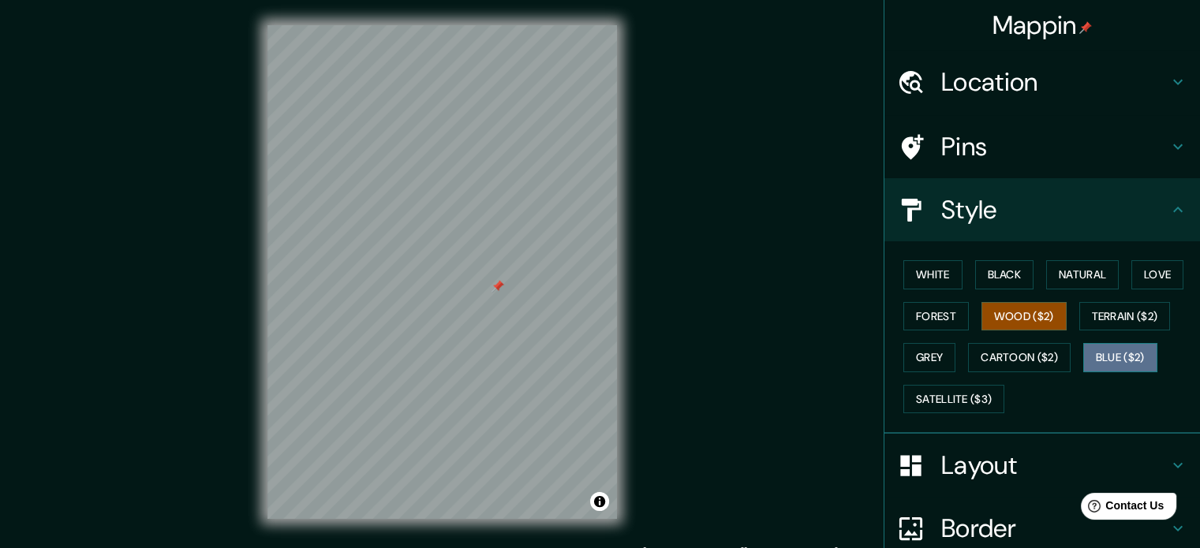
click at [1116, 349] on button "Blue ($2)" at bounding box center [1120, 357] width 74 height 29
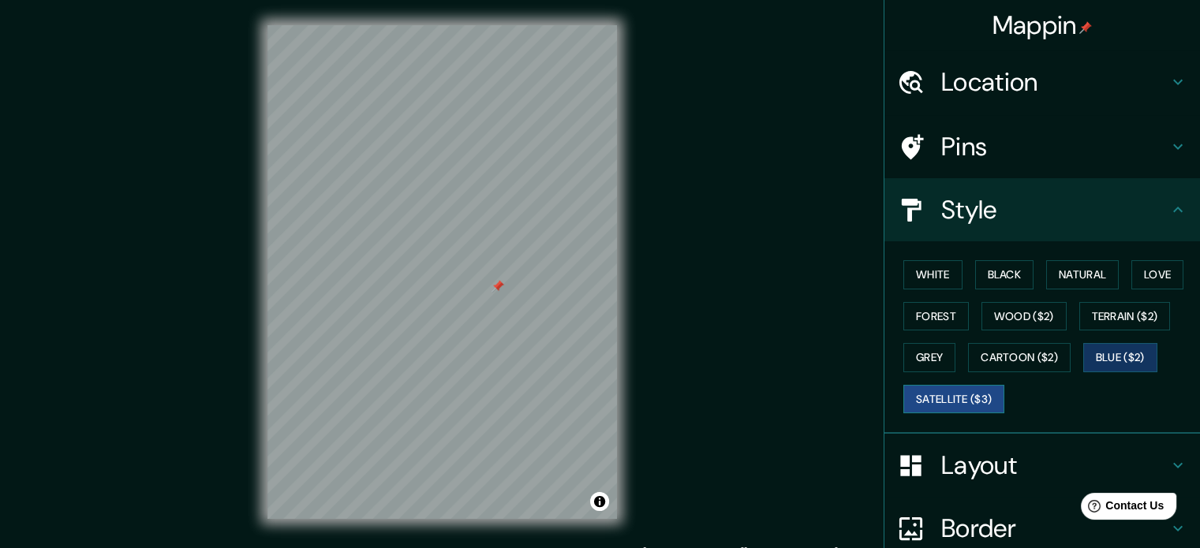
click at [972, 402] on button "Satellite ($3)" at bounding box center [953, 399] width 101 height 29
click at [1014, 358] on button "Cartoon ($2)" at bounding box center [1019, 357] width 103 height 29
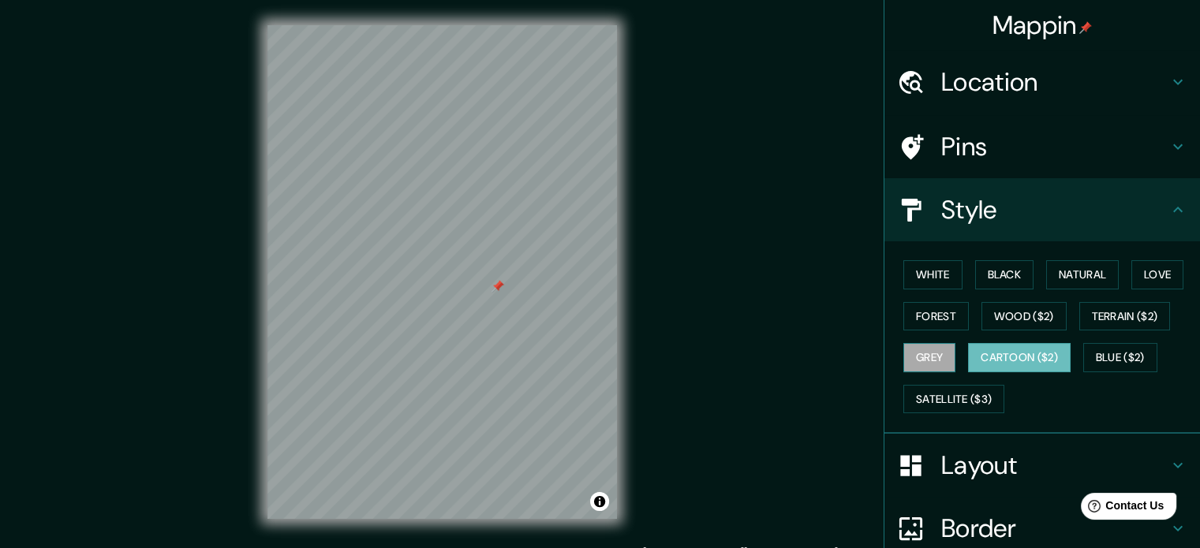
click at [941, 353] on button "Grey" at bounding box center [929, 357] width 52 height 29
click at [1115, 319] on button "Terrain ($2)" at bounding box center [1125, 316] width 92 height 29
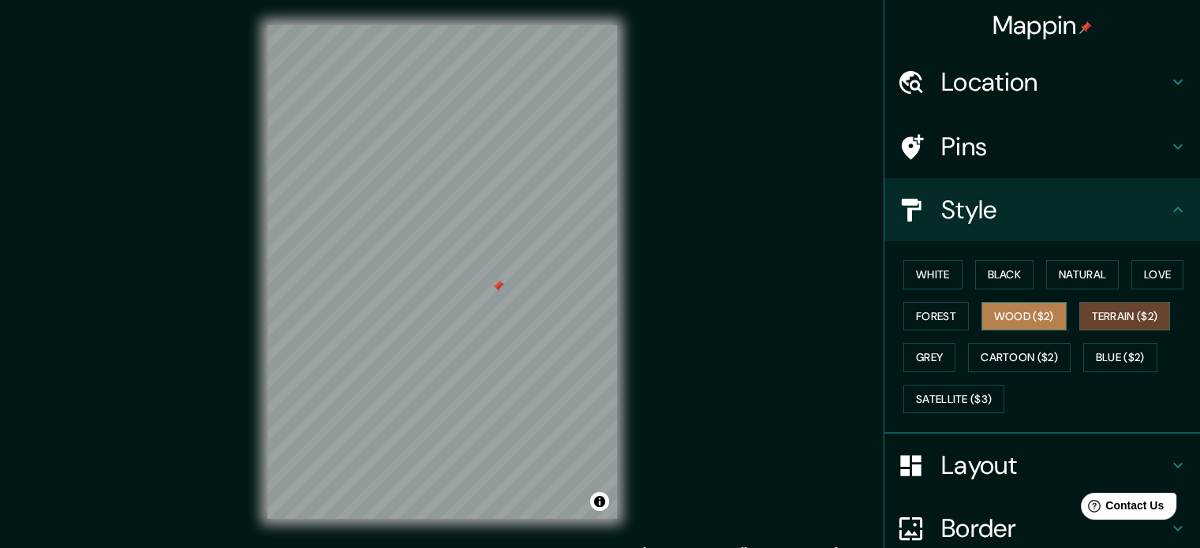
click at [1036, 314] on button "Wood ($2)" at bounding box center [1023, 316] width 85 height 29
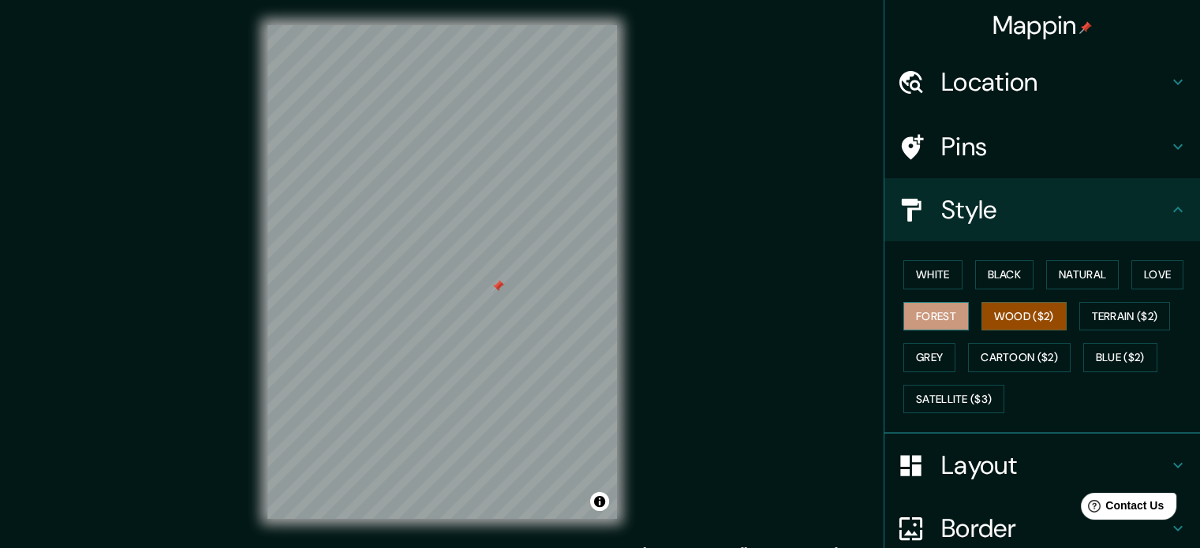
click at [921, 312] on button "Forest" at bounding box center [935, 316] width 65 height 29
click at [1138, 280] on button "Love" at bounding box center [1157, 274] width 52 height 29
click at [1014, 320] on button "Wood ($2)" at bounding box center [1023, 316] width 85 height 29
click at [1141, 271] on button "Love" at bounding box center [1157, 274] width 52 height 29
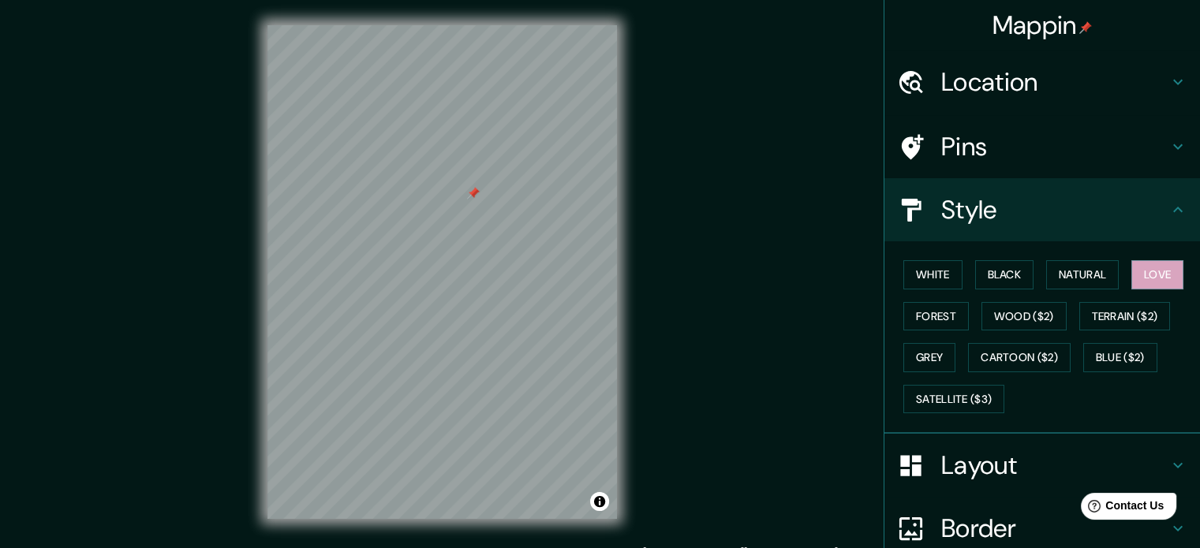
click at [956, 151] on h4 "Pins" at bounding box center [1054, 147] width 227 height 32
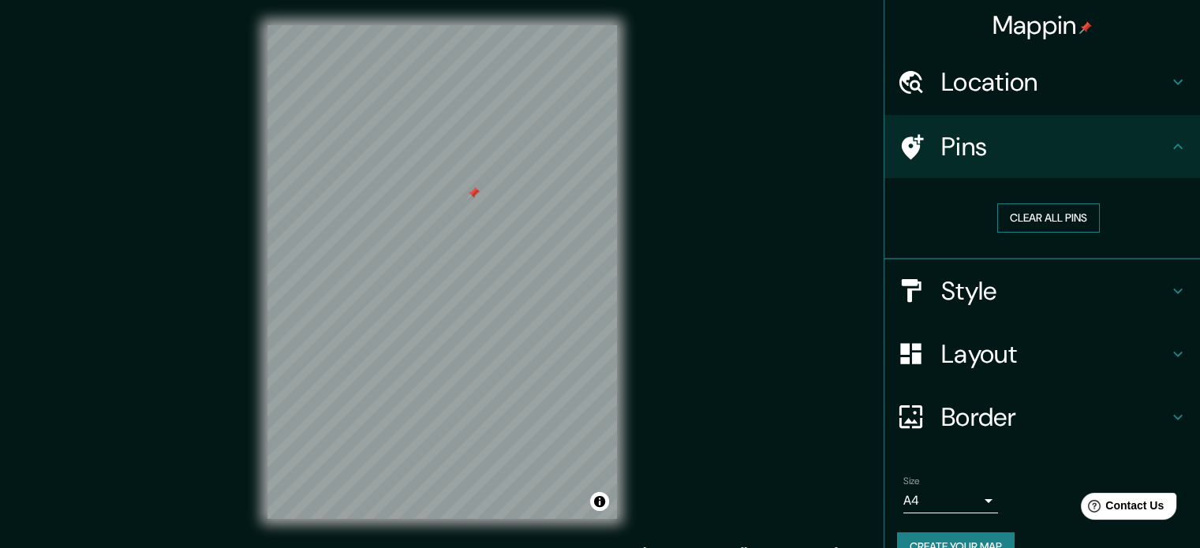
click at [1042, 217] on button "Clear all pins" at bounding box center [1048, 218] width 103 height 29
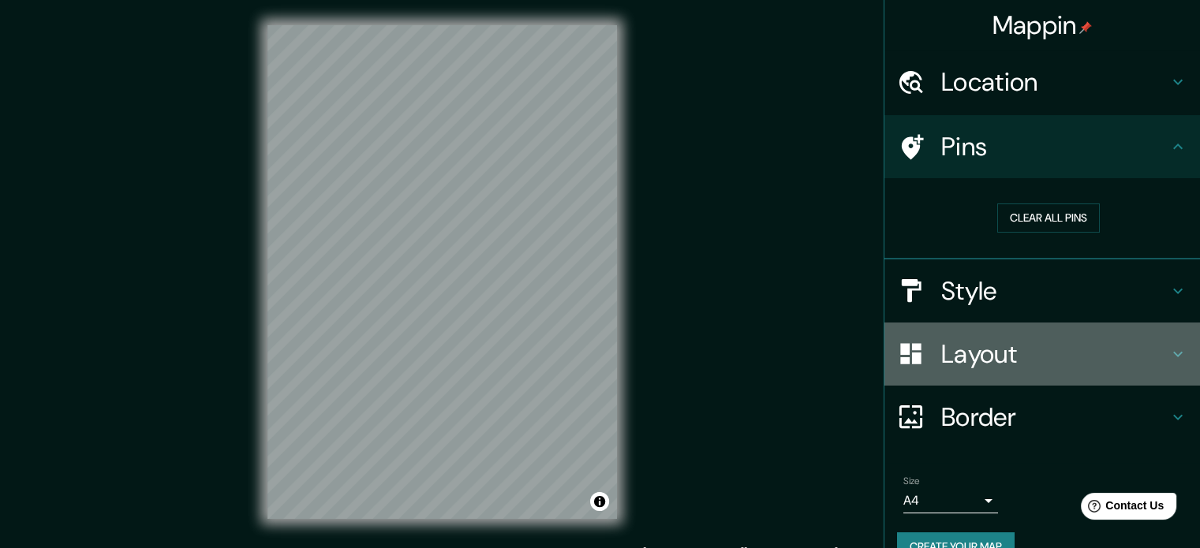
click at [980, 352] on h4 "Layout" at bounding box center [1054, 354] width 227 height 32
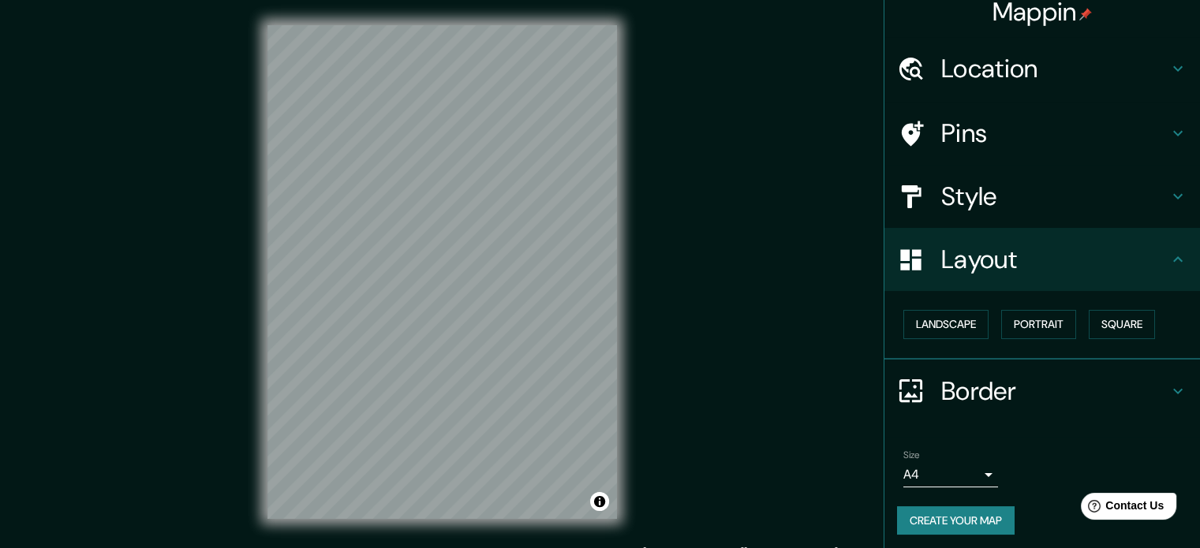
scroll to position [17, 0]
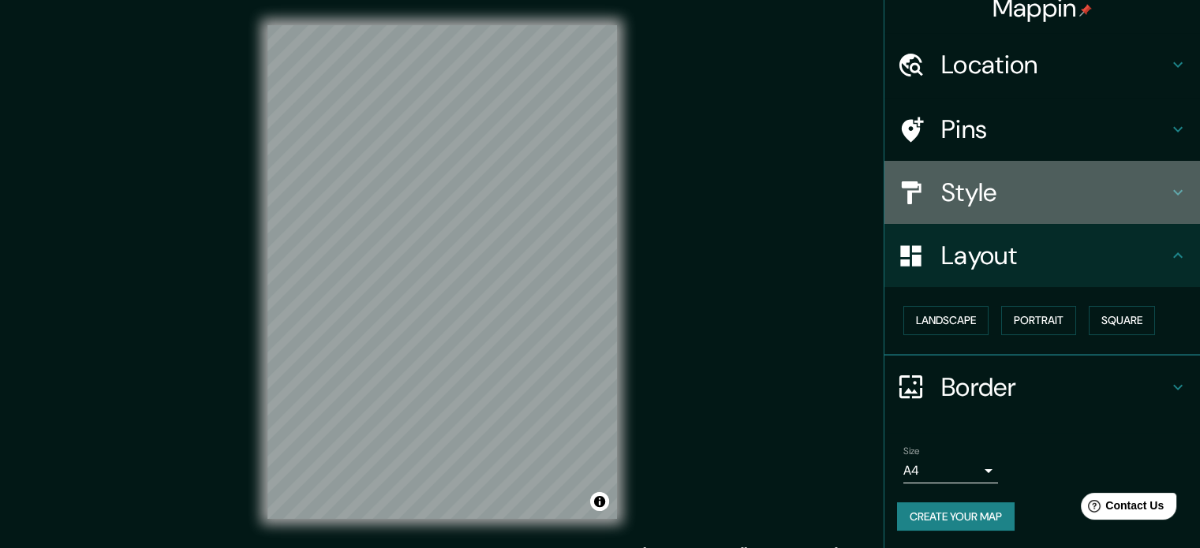
click at [1029, 211] on div "Style" at bounding box center [1042, 192] width 316 height 63
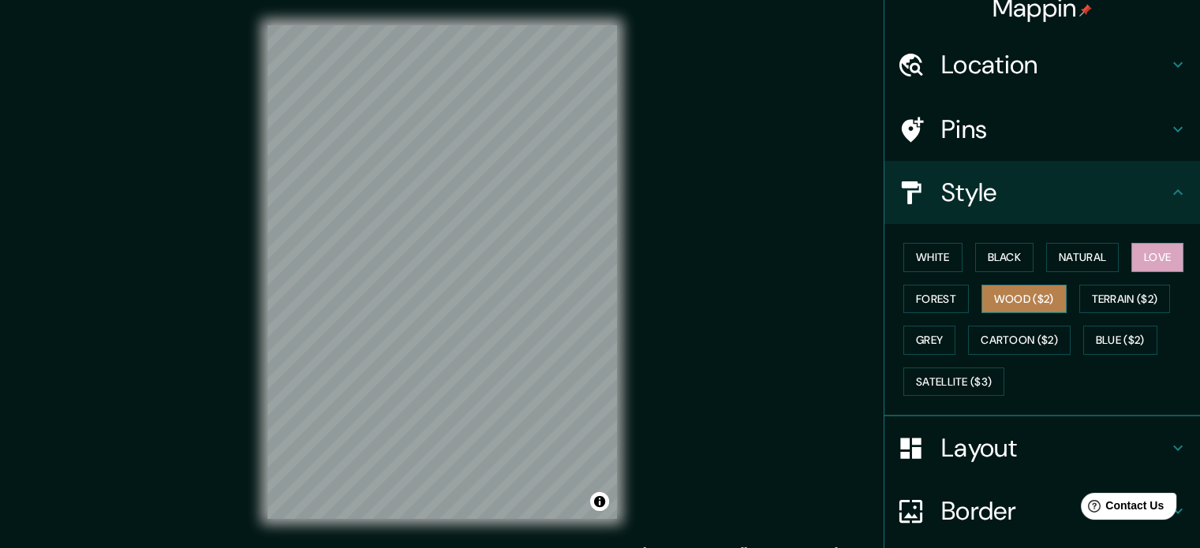
click at [1029, 287] on button "Wood ($2)" at bounding box center [1023, 299] width 85 height 29
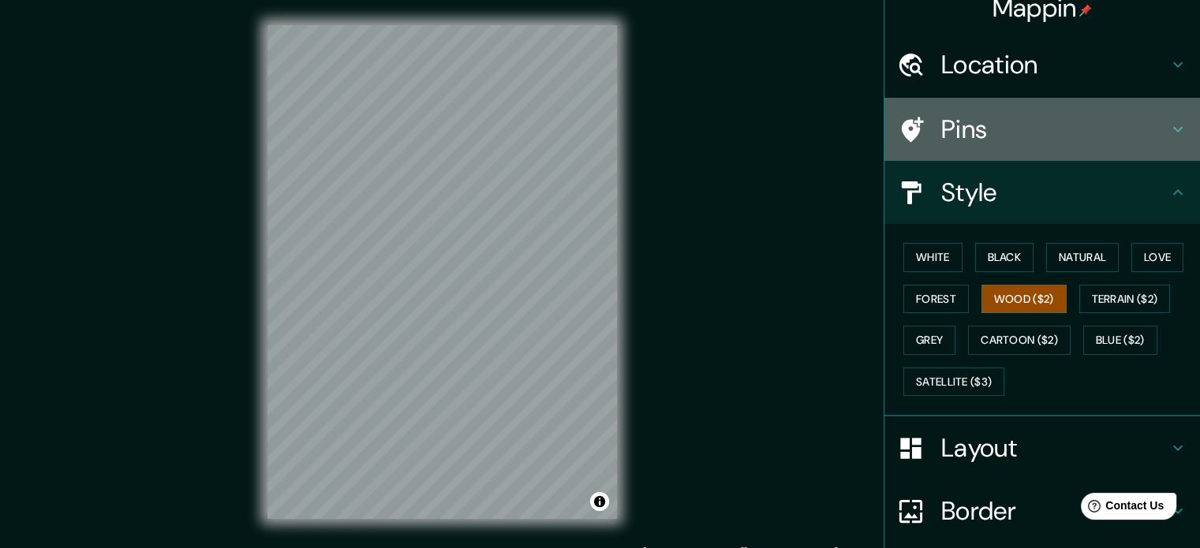
click at [952, 125] on h4 "Pins" at bounding box center [1054, 130] width 227 height 32
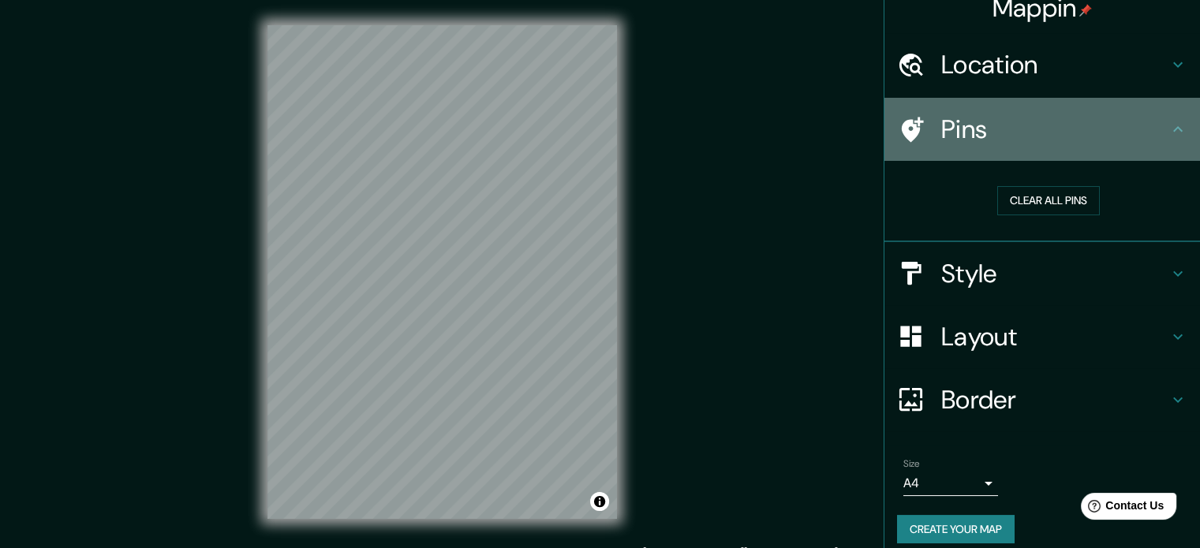
click at [908, 124] on icon at bounding box center [911, 130] width 28 height 28
click at [1169, 121] on icon at bounding box center [1177, 129] width 19 height 19
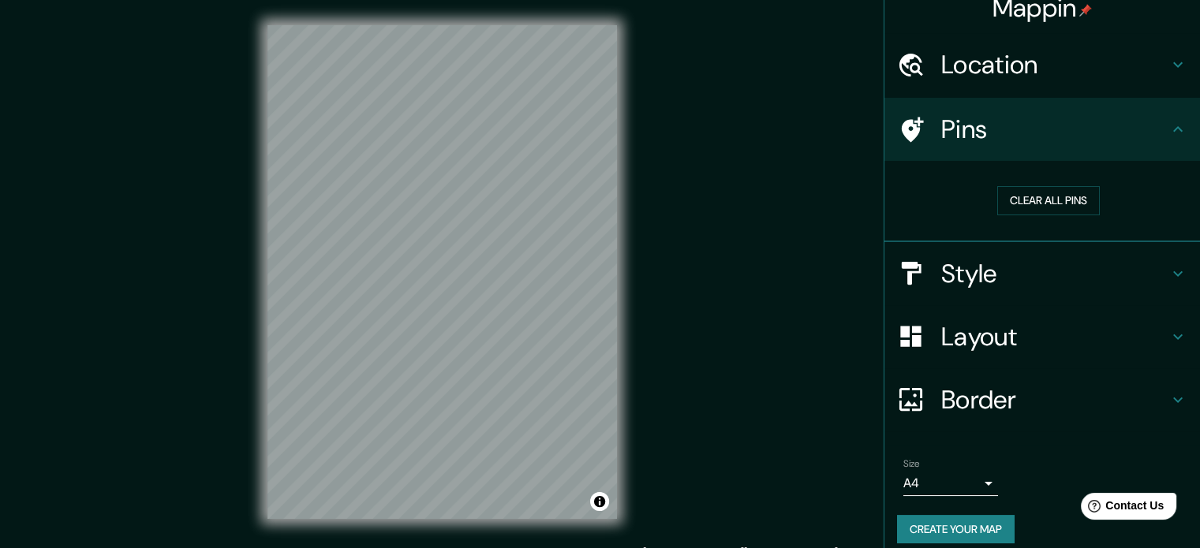
click at [910, 125] on icon at bounding box center [911, 130] width 28 height 28
click at [994, 346] on h4 "Layout" at bounding box center [1054, 337] width 227 height 32
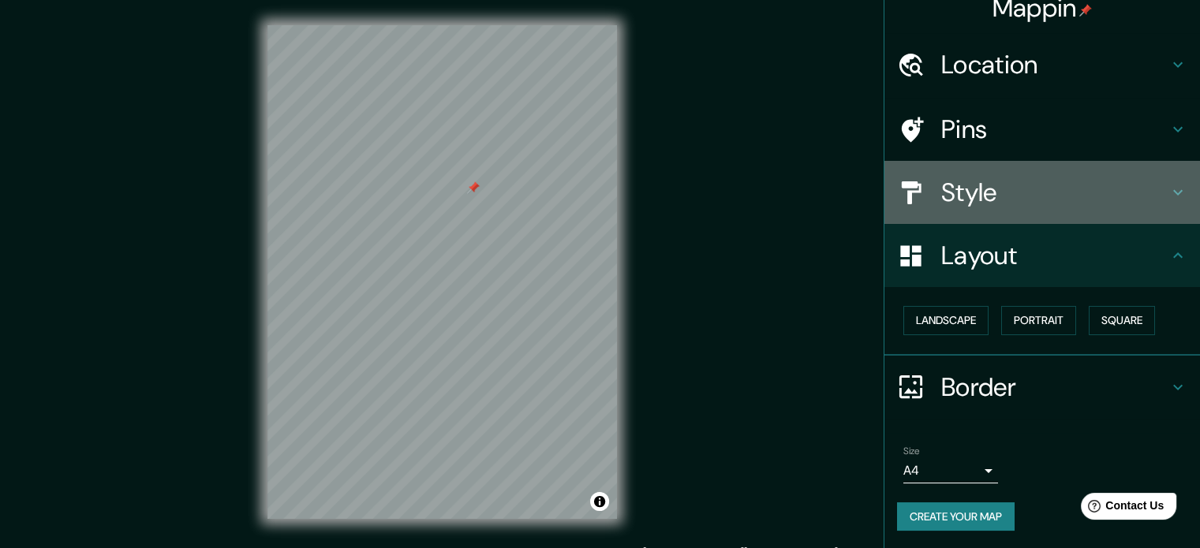
click at [983, 196] on h4 "Style" at bounding box center [1054, 193] width 227 height 32
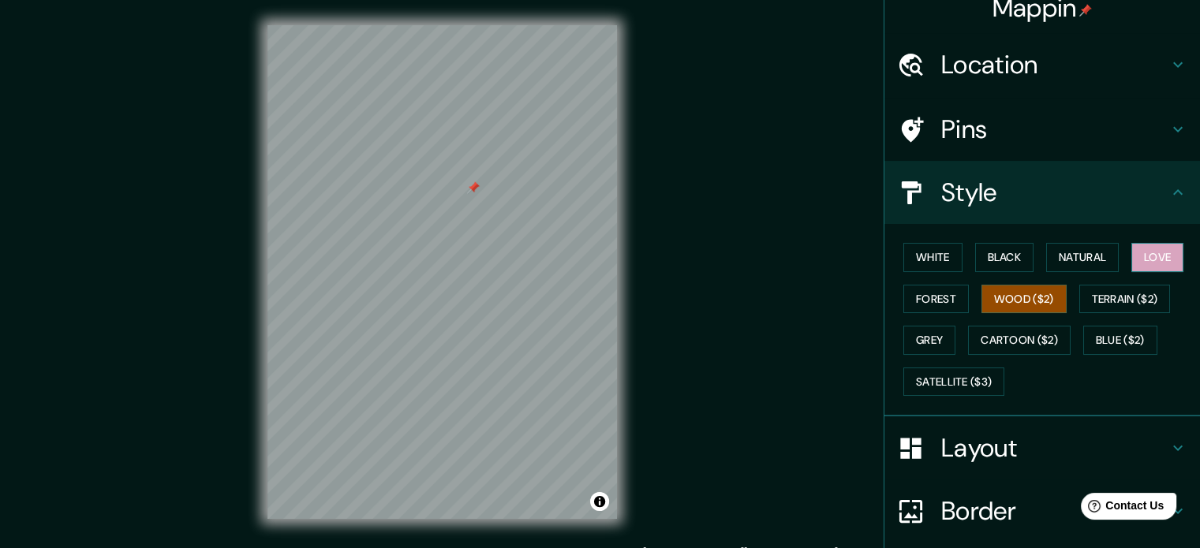
click at [1134, 252] on button "Love" at bounding box center [1157, 257] width 52 height 29
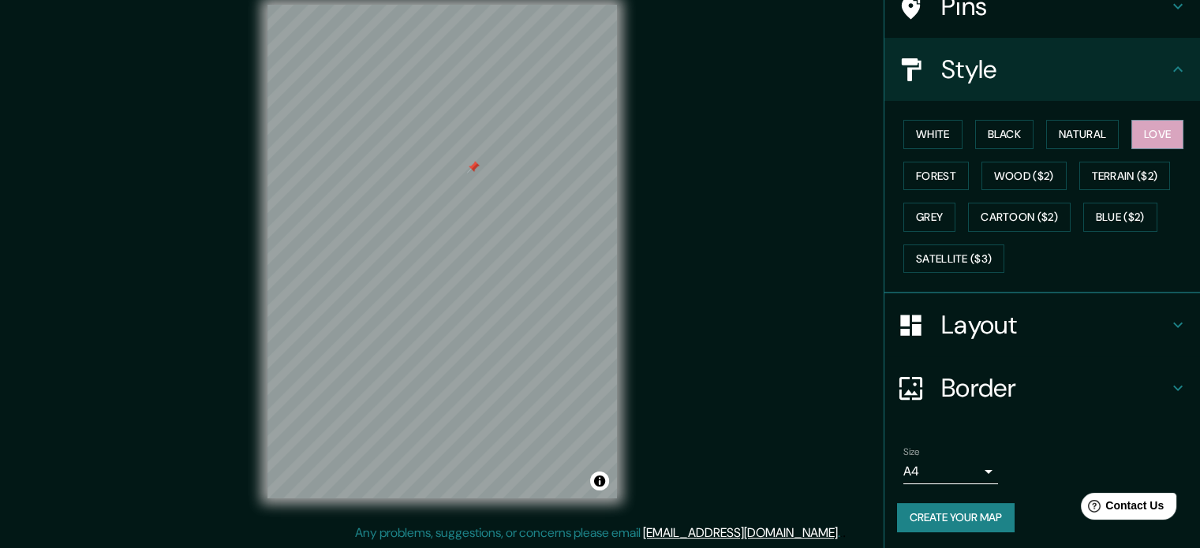
scroll to position [0, 0]
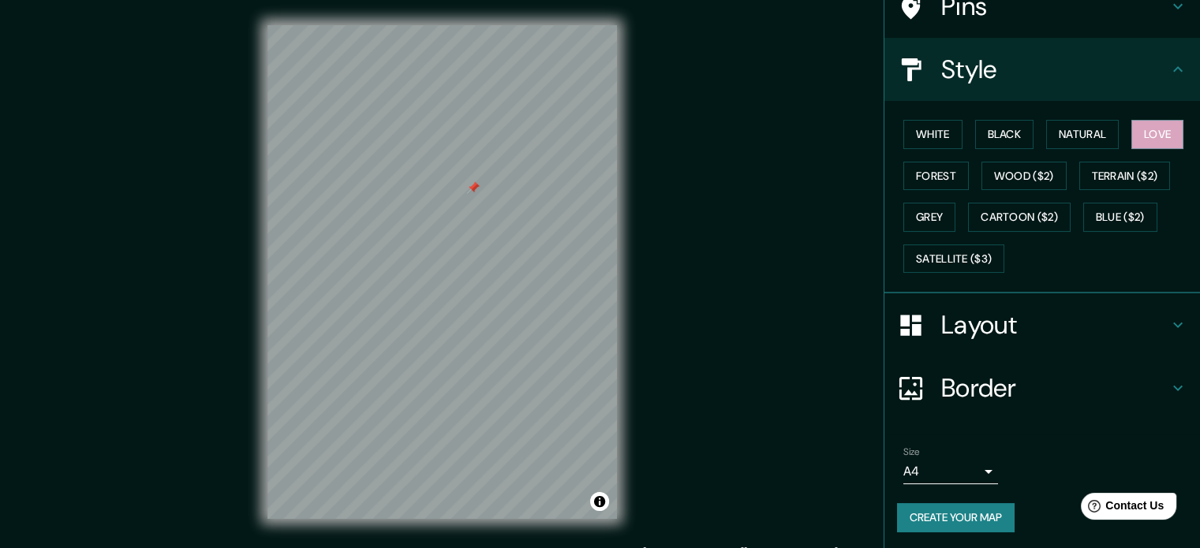
click at [943, 517] on button "Create your map" at bounding box center [956, 517] width 118 height 29
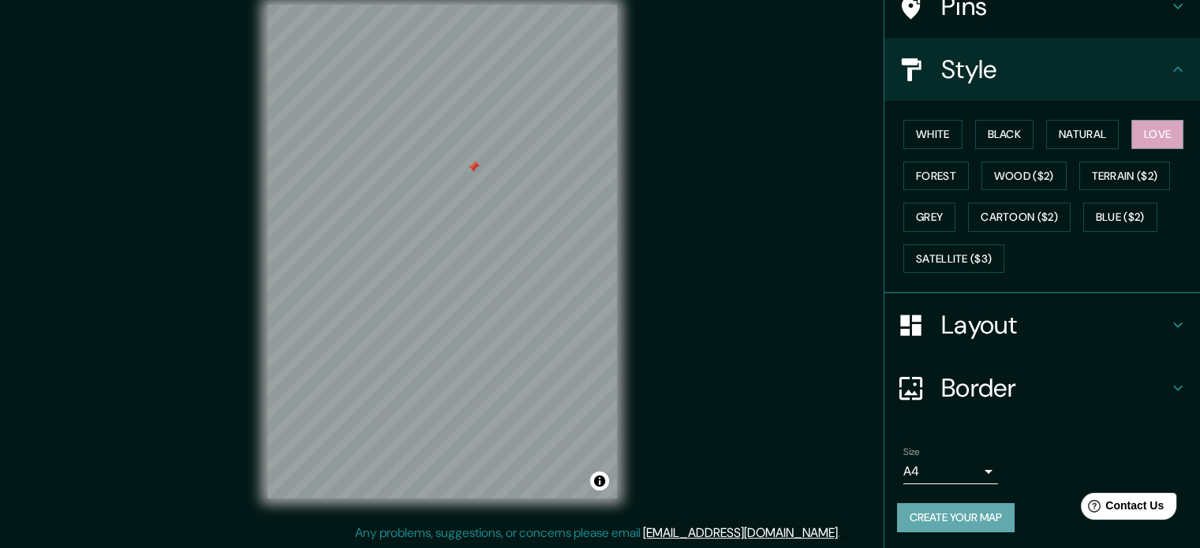
click at [977, 517] on button "Create your map" at bounding box center [956, 517] width 118 height 29
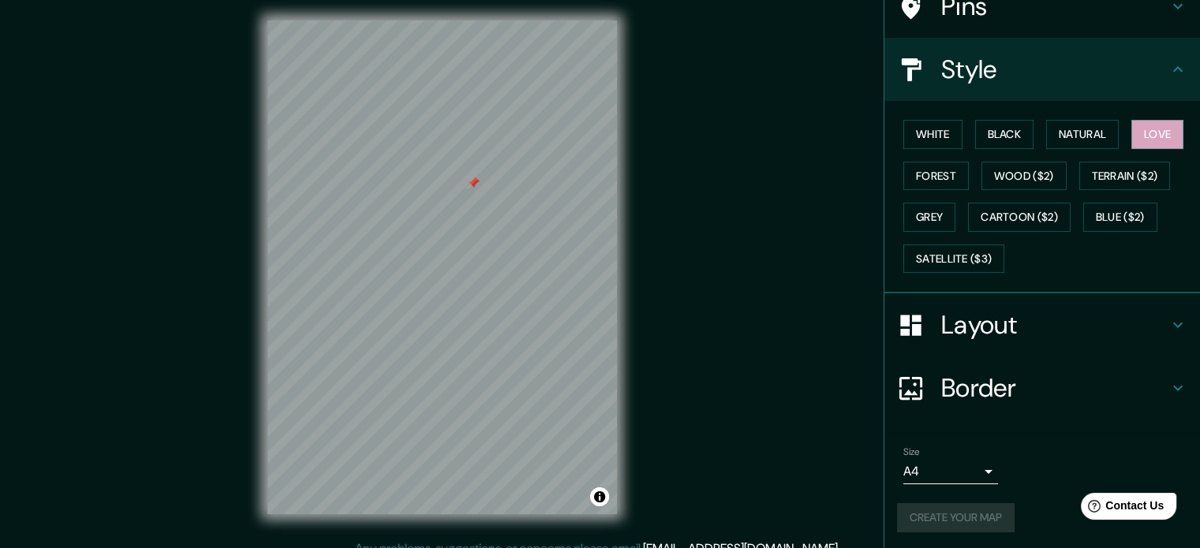
scroll to position [0, 0]
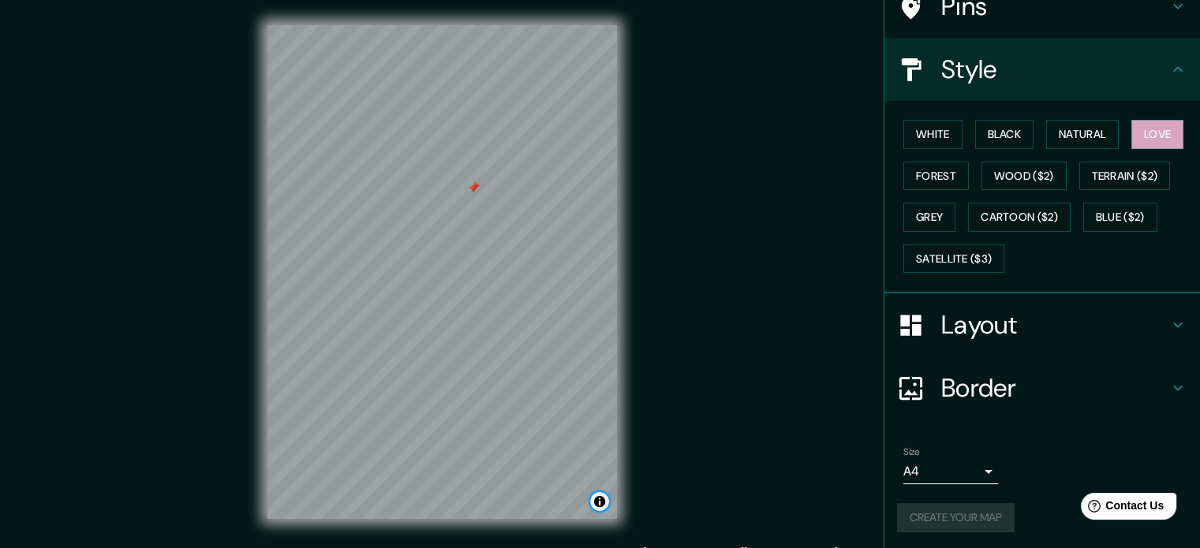
click at [596, 495] on button "Toggle attribution" at bounding box center [599, 501] width 19 height 19
click at [706, 417] on div "Mappin Location [GEOGRAPHIC_DATA], [GEOGRAPHIC_DATA], [GEOGRAPHIC_DATA] Pins St…" at bounding box center [600, 285] width 1200 height 570
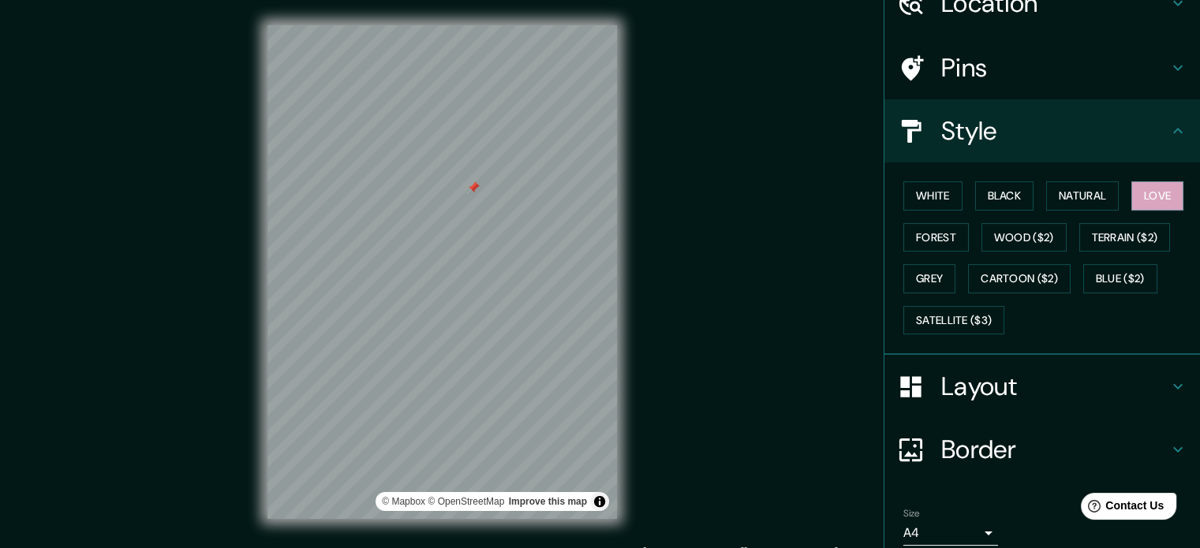
scroll to position [21, 0]
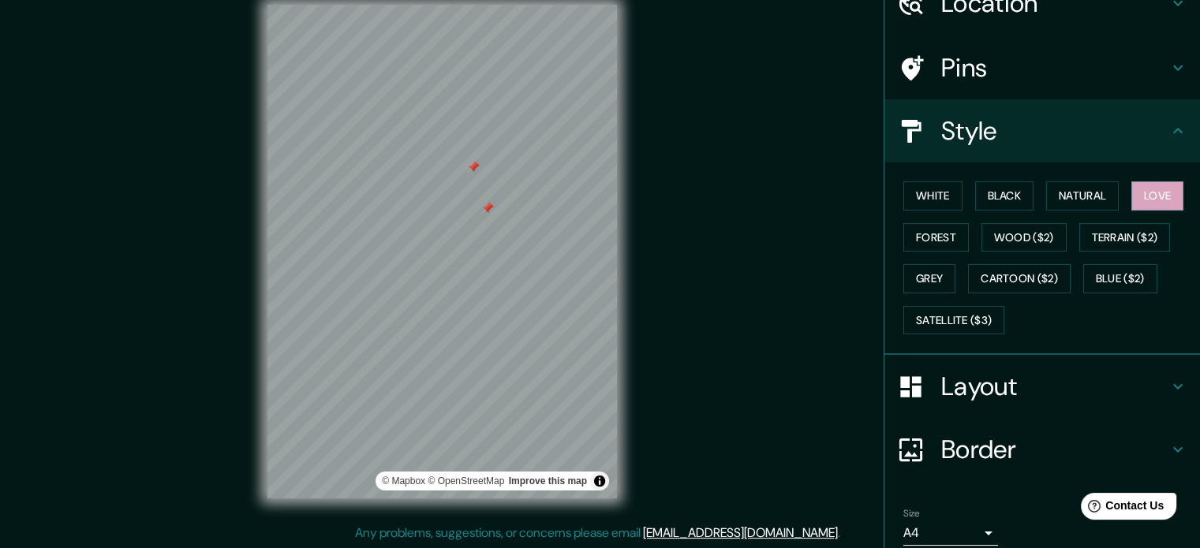
click at [988, 71] on h4 "Pins" at bounding box center [1054, 68] width 227 height 32
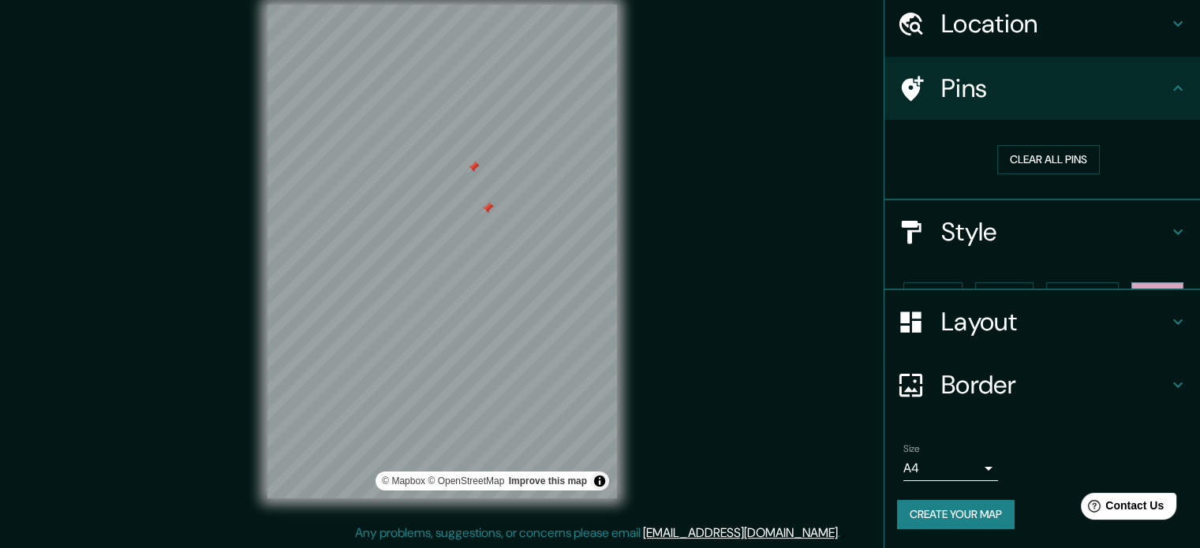
scroll to position [30, 0]
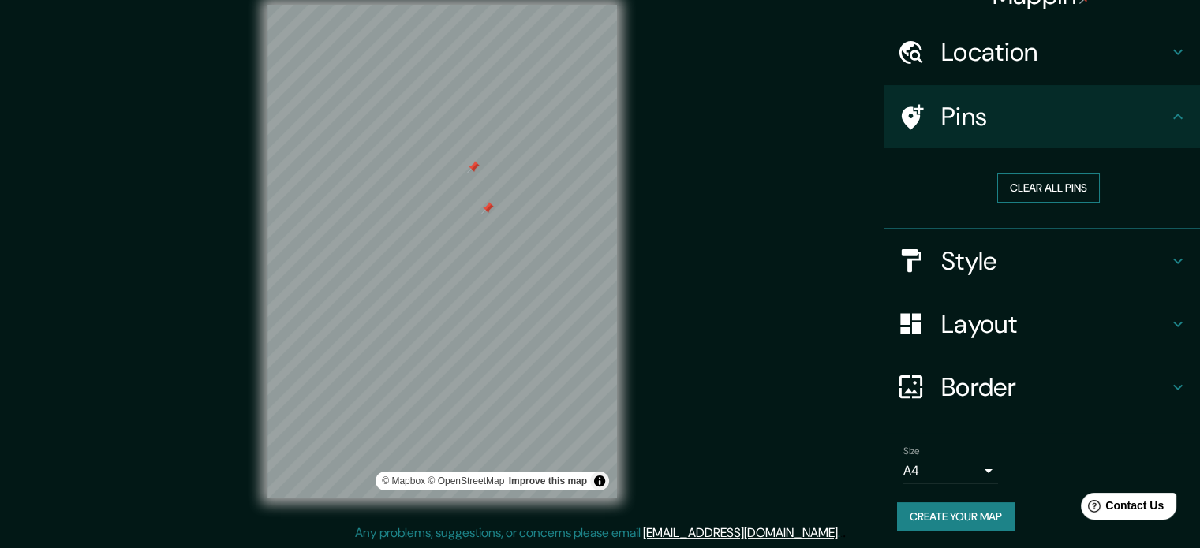
click at [1044, 192] on button "Clear all pins" at bounding box center [1048, 188] width 103 height 29
click at [981, 304] on div "Layout" at bounding box center [1042, 324] width 316 height 63
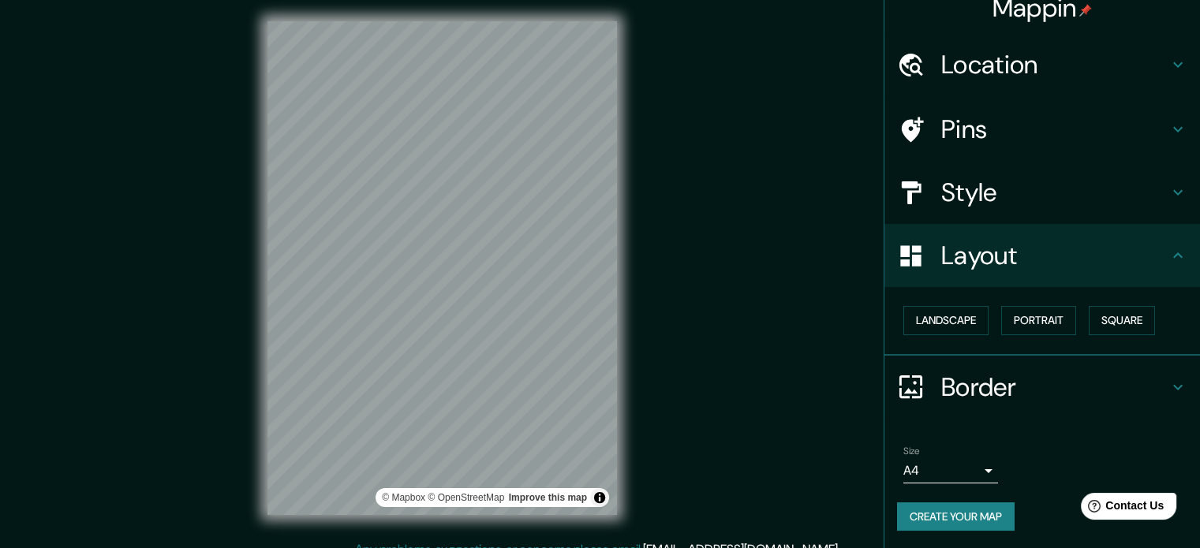
scroll to position [0, 0]
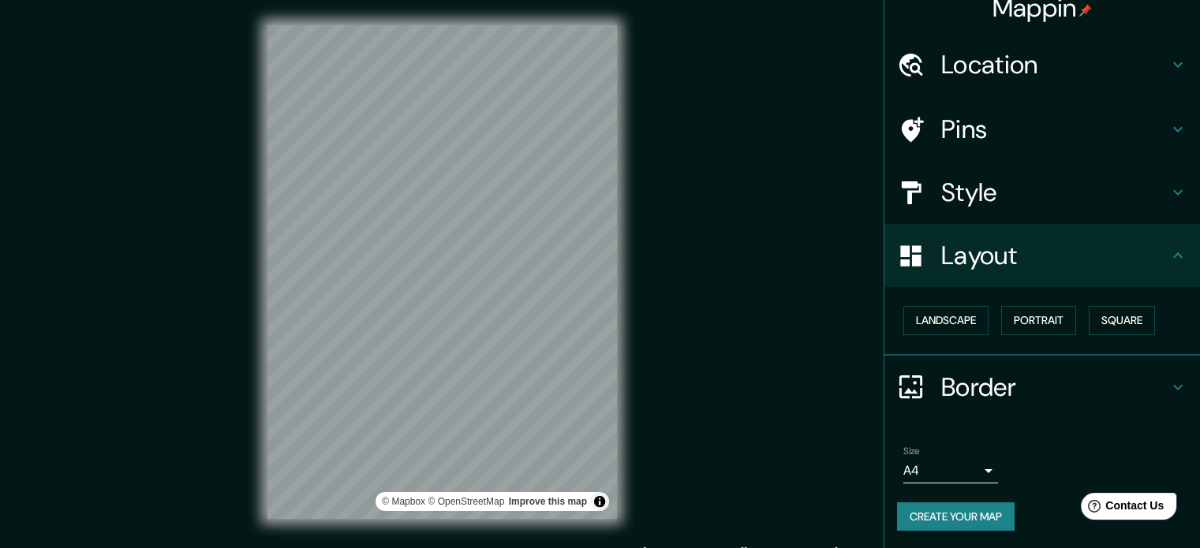
drag, startPoint x: 702, startPoint y: 353, endPoint x: 724, endPoint y: 257, distance: 98.0
click at [724, 257] on div "Mappin Location [GEOGRAPHIC_DATA], [GEOGRAPHIC_DATA], [GEOGRAPHIC_DATA] Pins St…" at bounding box center [600, 285] width 1200 height 570
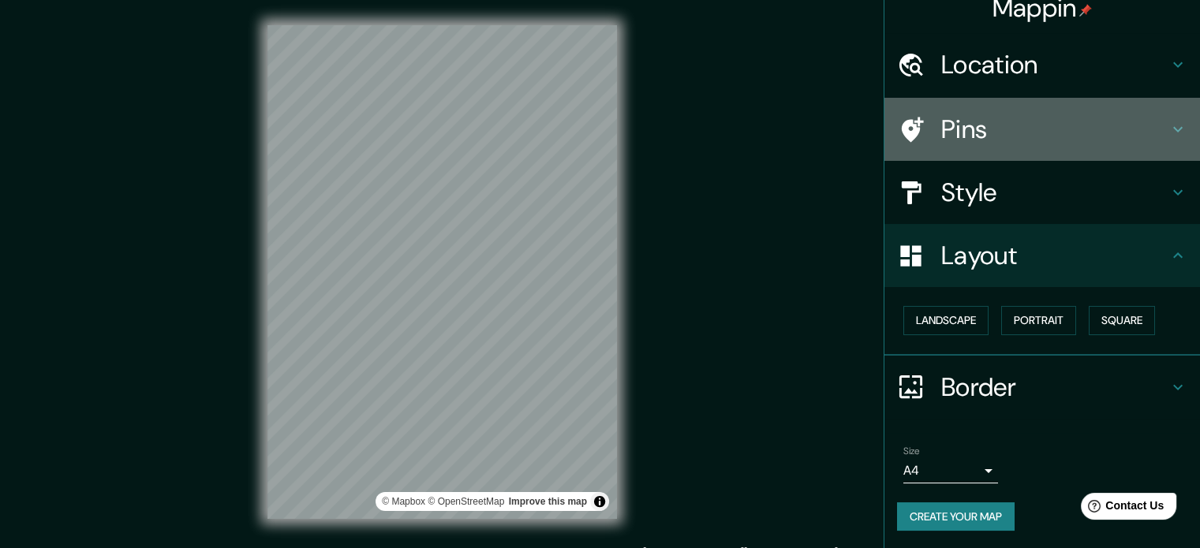
click at [947, 124] on h4 "Pins" at bounding box center [1054, 130] width 227 height 32
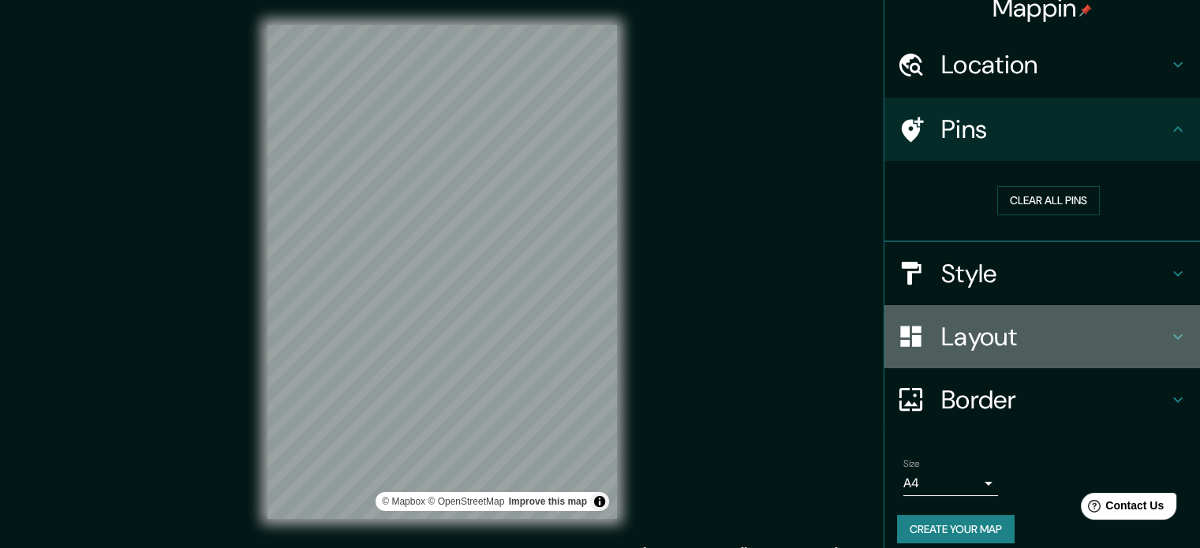
click at [994, 340] on h4 "Layout" at bounding box center [1054, 337] width 227 height 32
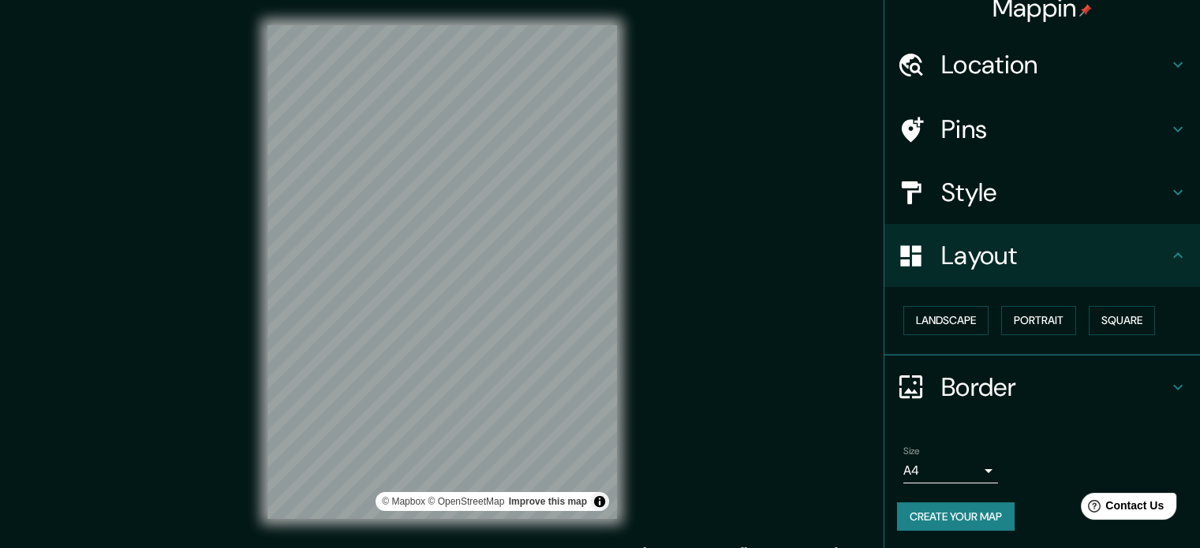
click at [991, 186] on h4 "Style" at bounding box center [1054, 193] width 227 height 32
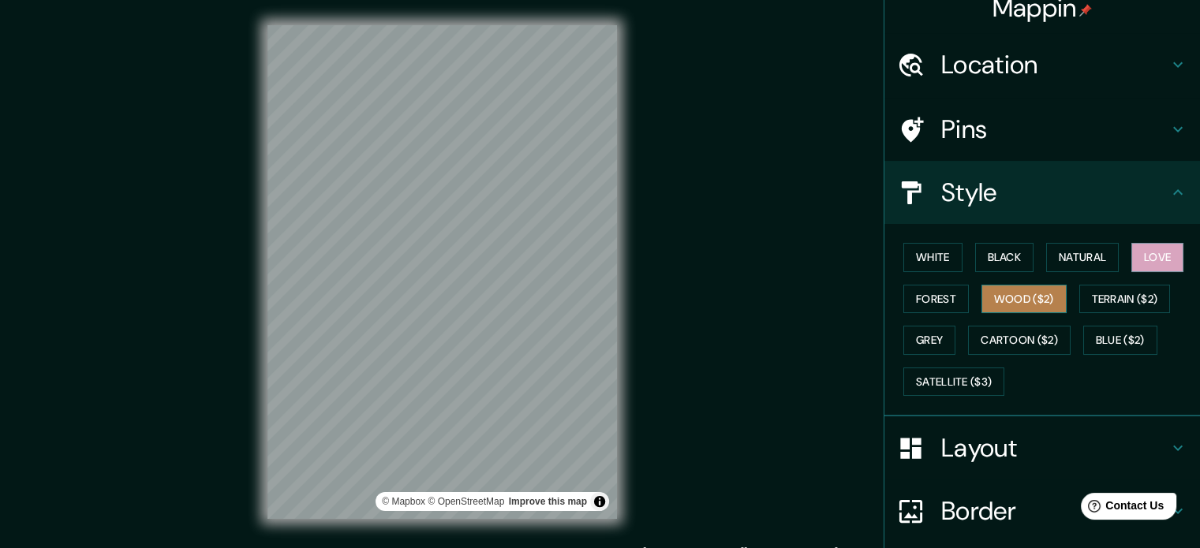
click at [1007, 302] on button "Wood ($2)" at bounding box center [1023, 299] width 85 height 29
drag, startPoint x: 1156, startPoint y: 258, endPoint x: 1145, endPoint y: 258, distance: 11.8
click at [1157, 258] on button "Love" at bounding box center [1157, 257] width 52 height 29
click at [1010, 300] on button "Wood ($2)" at bounding box center [1023, 299] width 85 height 29
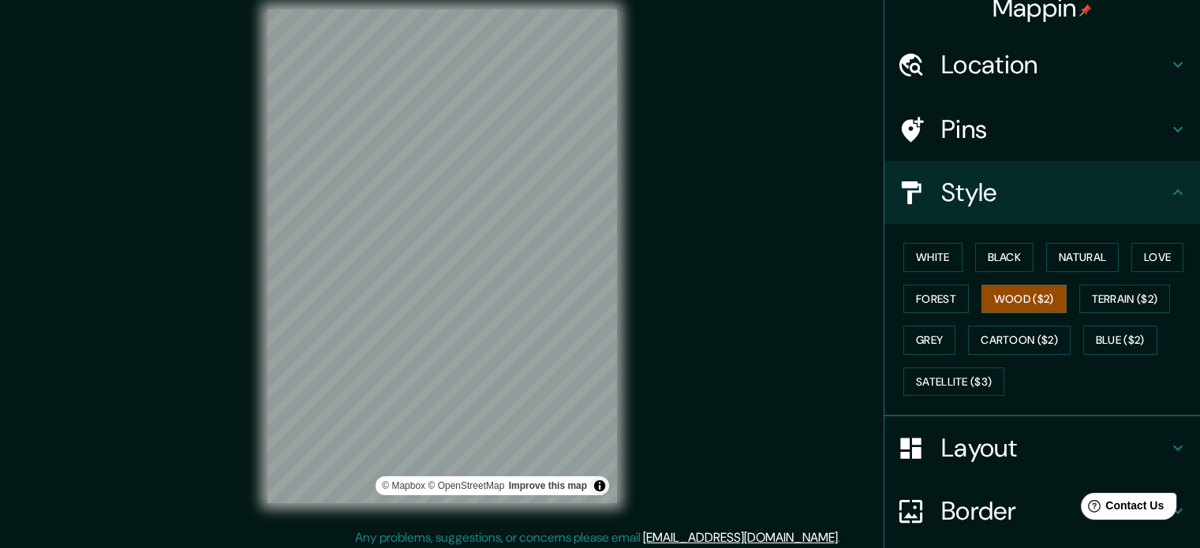
scroll to position [21, 0]
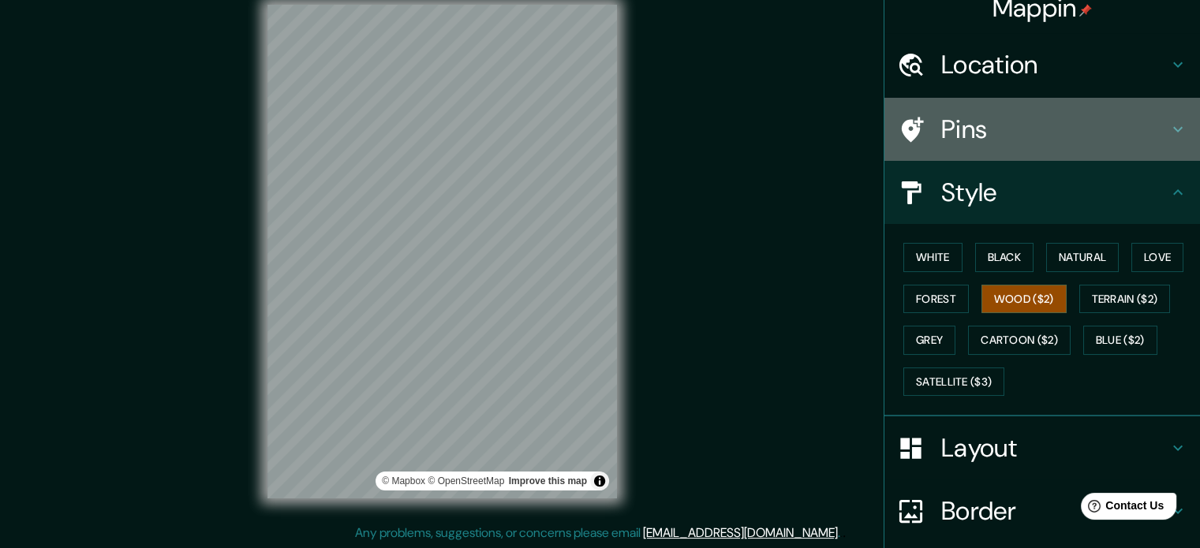
click at [1038, 127] on h4 "Pins" at bounding box center [1054, 130] width 227 height 32
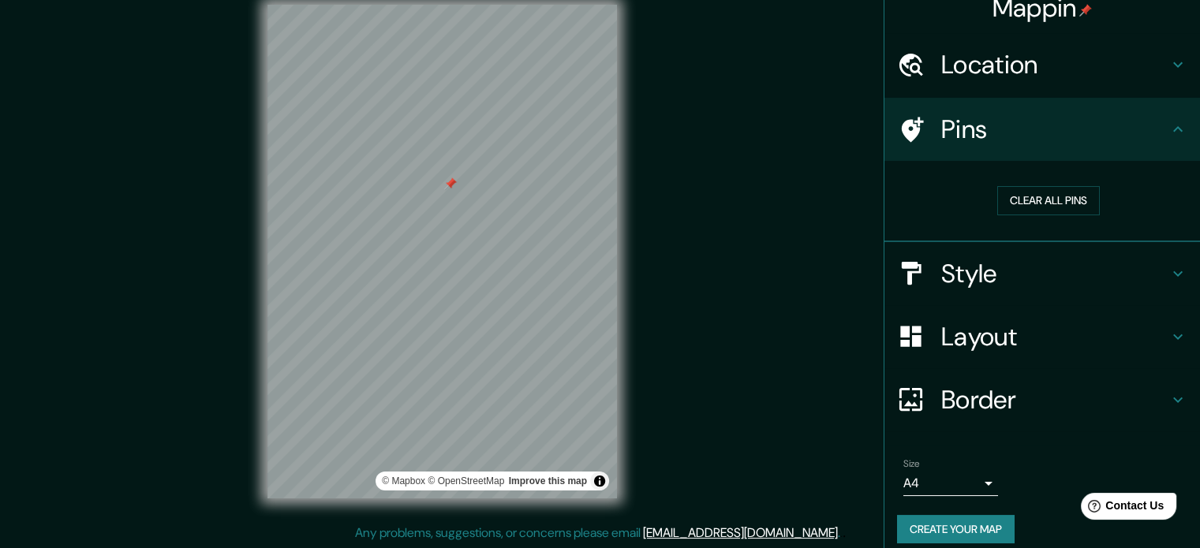
click at [1000, 125] on h4 "Pins" at bounding box center [1054, 130] width 227 height 32
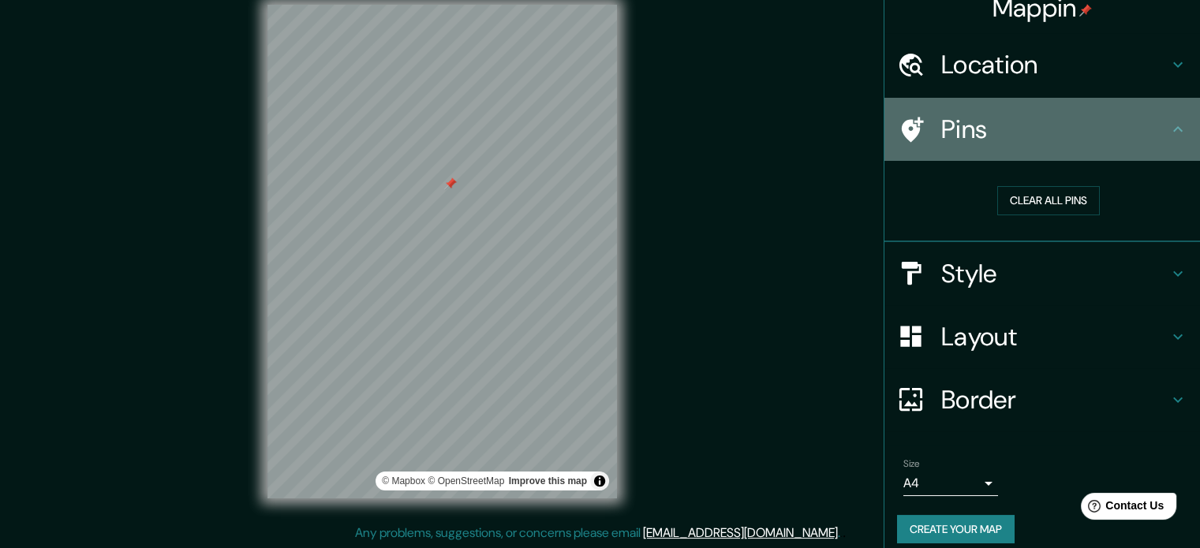
click at [1003, 123] on h4 "Pins" at bounding box center [1054, 130] width 227 height 32
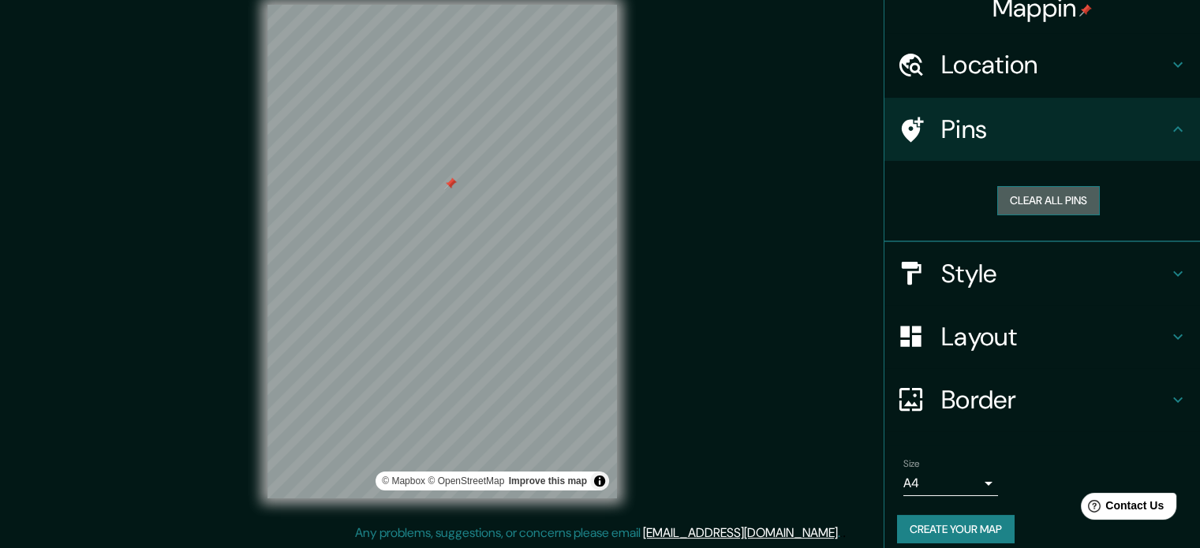
click at [1076, 196] on button "Clear all pins" at bounding box center [1048, 200] width 103 height 29
